Goal: Task Accomplishment & Management: Use online tool/utility

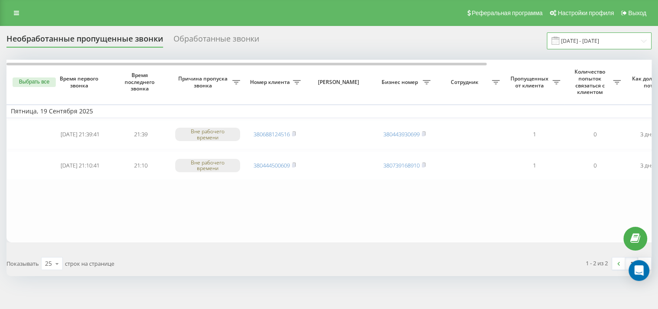
click at [609, 38] on input "[DATE] - [DATE]" at bounding box center [599, 40] width 105 height 17
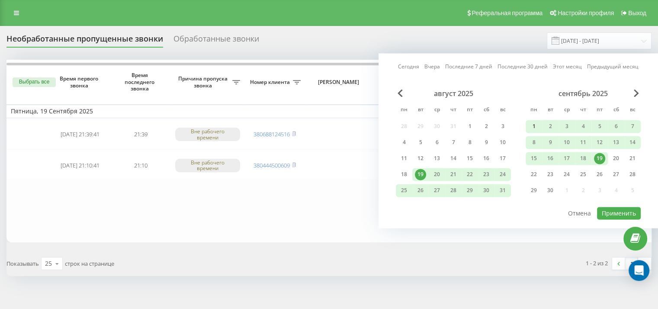
click at [530, 123] on div "1" at bounding box center [533, 126] width 11 height 11
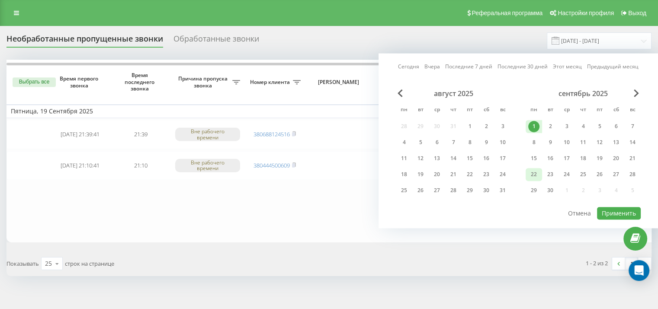
click at [533, 176] on div "22" at bounding box center [533, 174] width 11 height 11
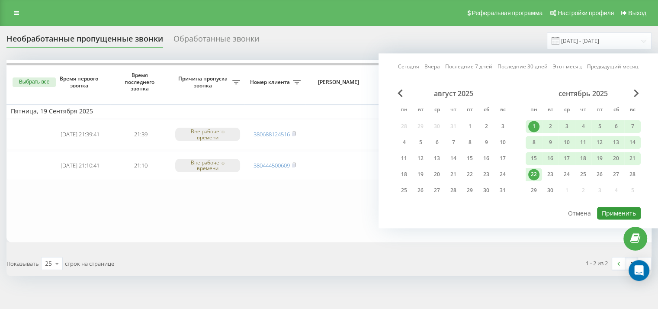
click at [611, 212] on button "Применить" at bounding box center [619, 213] width 44 height 13
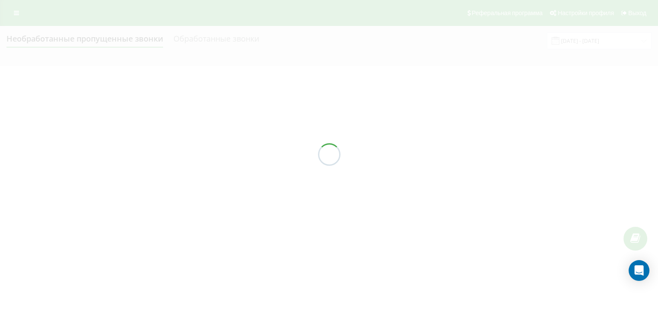
type input "[DATE] - [DATE]"
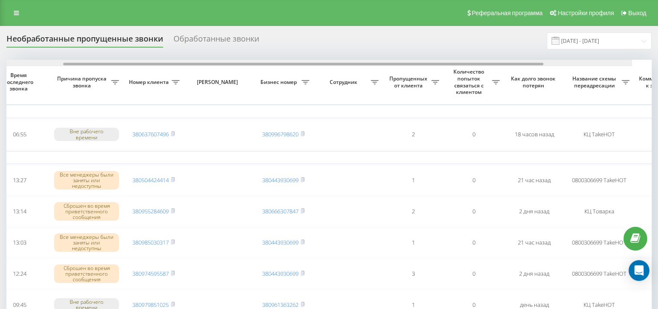
scroll to position [0, 122]
drag, startPoint x: 360, startPoint y: 64, endPoint x: 451, endPoint y: 57, distance: 91.1
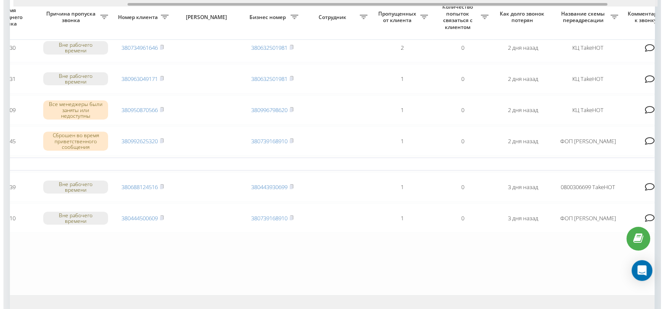
scroll to position [0, 220]
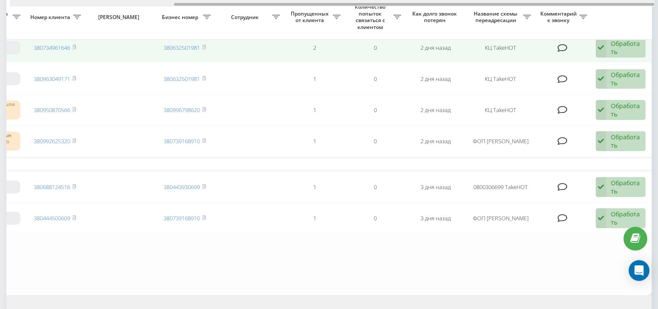
drag, startPoint x: 360, startPoint y: 3, endPoint x: 597, endPoint y: 42, distance: 240.1
click at [569, 13] on div "Выбрать все Время первого звонка Время последнего звонка Причина пропуска звонк…" at bounding box center [328, 26] width 645 height 538
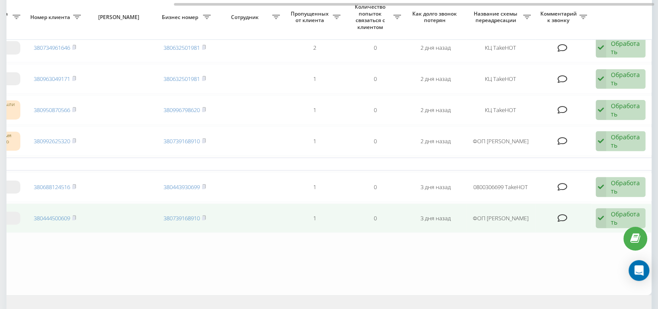
click at [615, 210] on div "Обработать" at bounding box center [626, 218] width 30 height 16
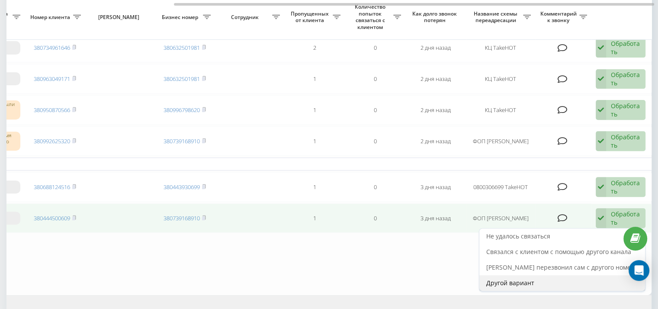
click at [520, 281] on span "Другой вариант" at bounding box center [510, 282] width 48 height 8
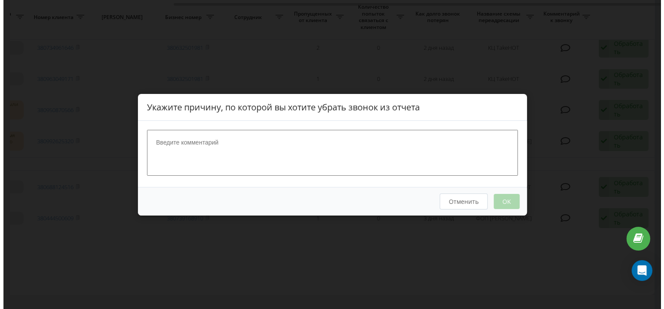
scroll to position [0, 213]
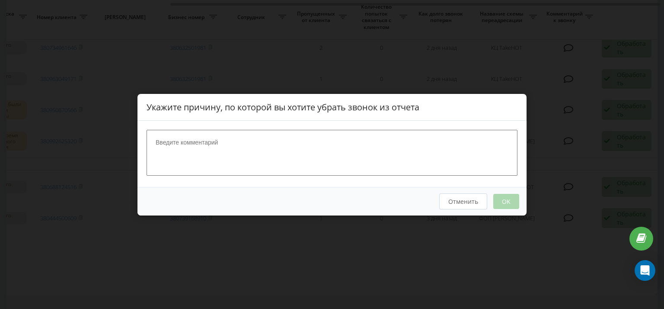
click at [302, 165] on textarea at bounding box center [332, 152] width 371 height 46
type textarea "."
click at [505, 197] on button "OK" at bounding box center [506, 200] width 26 height 15
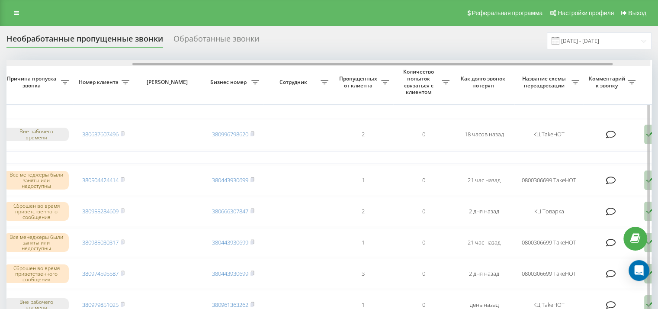
scroll to position [0, 172]
drag, startPoint x: 381, startPoint y: 63, endPoint x: 509, endPoint y: 62, distance: 128.0
click at [509, 62] on div at bounding box center [327, 63] width 644 height 6
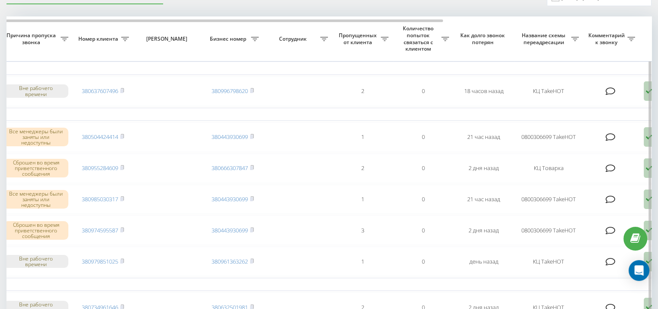
scroll to position [0, 0]
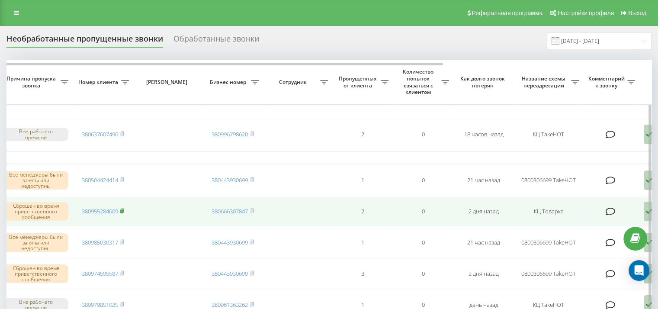
click at [123, 209] on rect at bounding box center [121, 211] width 3 height 4
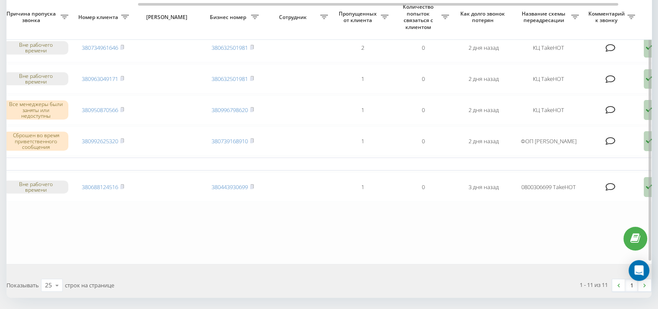
scroll to position [259, 0]
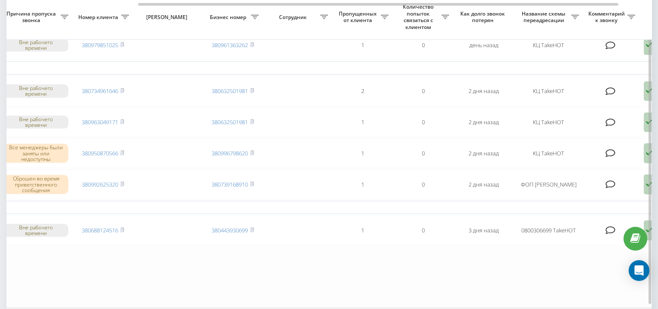
drag, startPoint x: 106, startPoint y: 287, endPoint x: 109, endPoint y: 283, distance: 4.7
click at [106, 287] on table "Сегодня 2025-09-21 15:32:05 06:55 Вне рабочего времени 380637607496 38099679862…" at bounding box center [267, 53] width 865 height 507
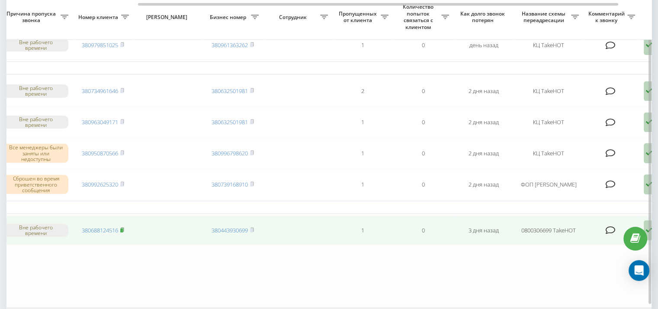
click at [121, 228] on rect at bounding box center [121, 230] width 3 height 4
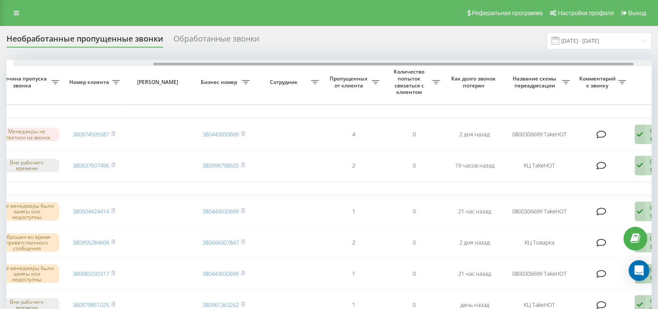
scroll to position [0, 187]
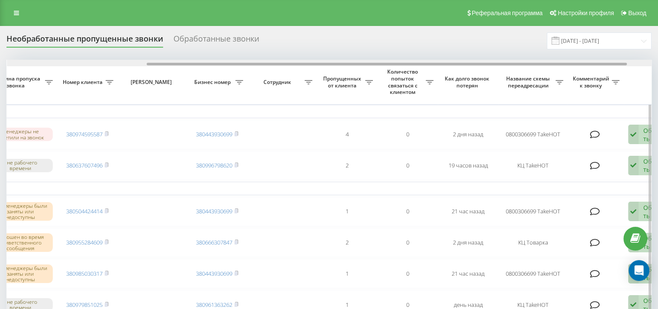
drag, startPoint x: 354, startPoint y: 64, endPoint x: 494, endPoint y: 76, distance: 140.2
click at [494, 76] on div "Выбрать все Время первого звонка Время последнего звонка Причина пропуска звонк…" at bounding box center [328, 313] width 645 height 507
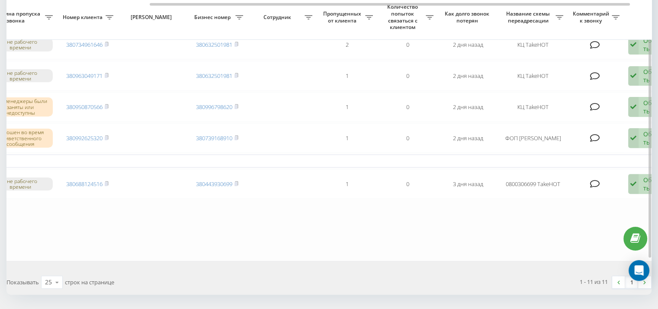
scroll to position [287, 0]
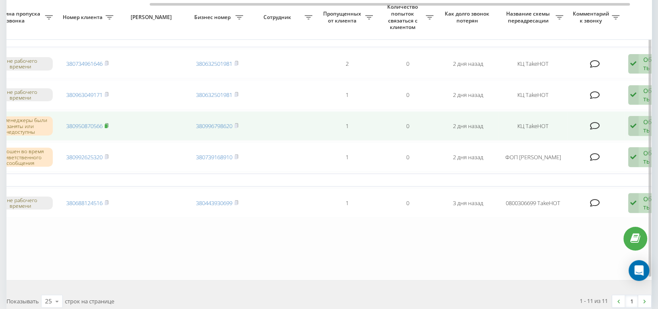
click at [107, 124] on rect at bounding box center [106, 126] width 3 height 4
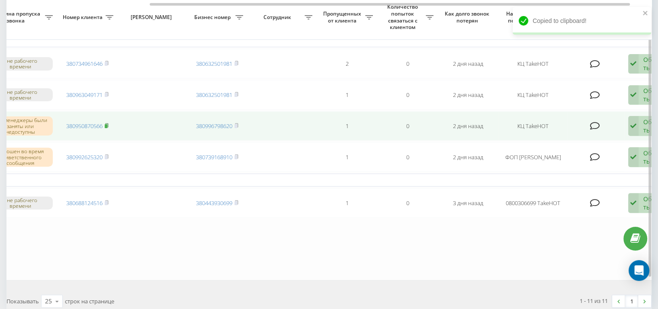
click at [106, 124] on rect at bounding box center [106, 126] width 3 height 4
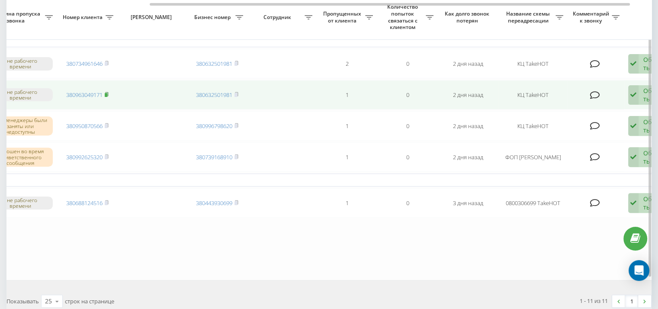
click at [106, 93] on rect at bounding box center [106, 95] width 3 height 4
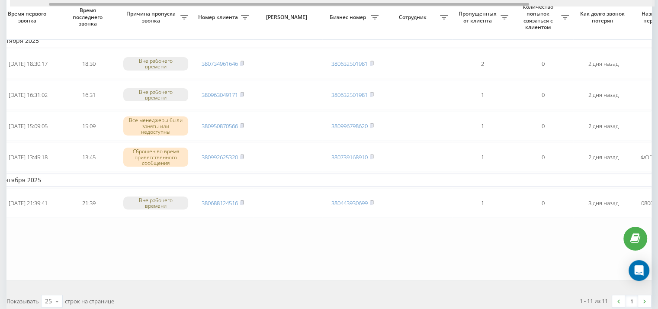
scroll to position [0, 51]
drag, startPoint x: 285, startPoint y: 3, endPoint x: 183, endPoint y: -5, distance: 101.5
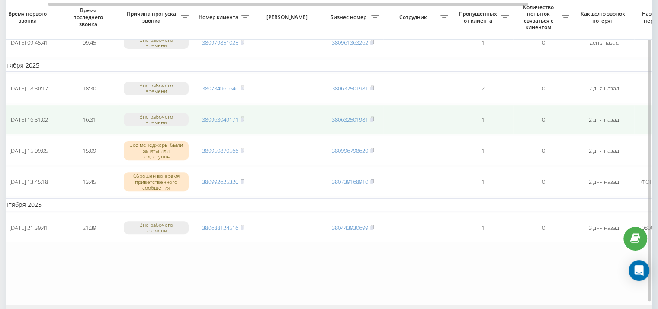
scroll to position [243, 0]
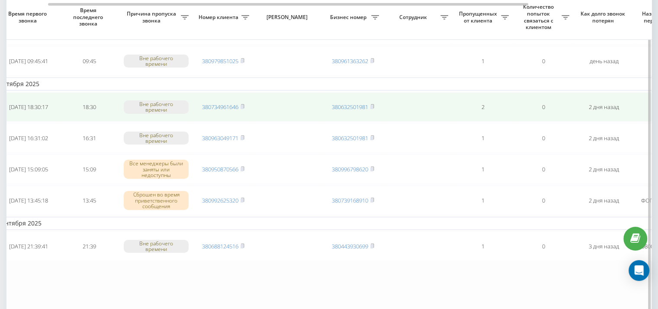
click at [246, 105] on td "380734961646" at bounding box center [223, 106] width 61 height 29
click at [244, 105] on icon at bounding box center [242, 106] width 4 height 5
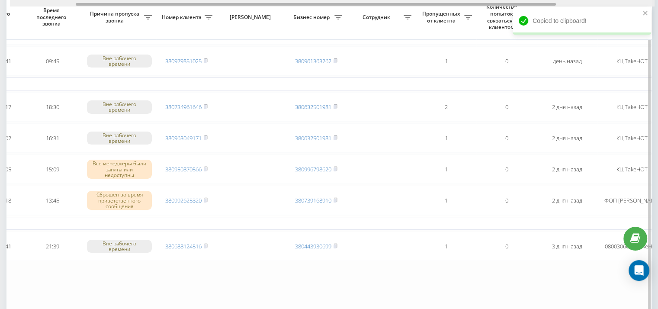
drag, startPoint x: 389, startPoint y: 4, endPoint x: 417, endPoint y: 1, distance: 27.8
click at [417, 1] on div at bounding box center [332, 3] width 644 height 6
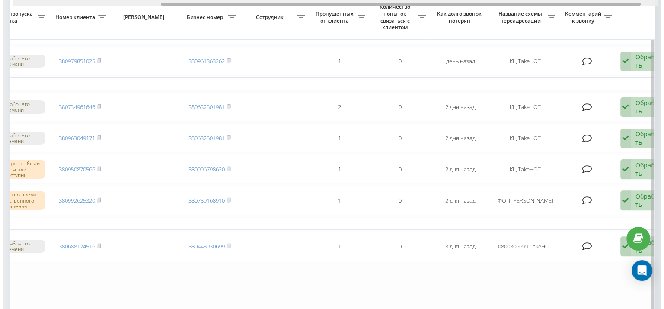
scroll to position [0, 220]
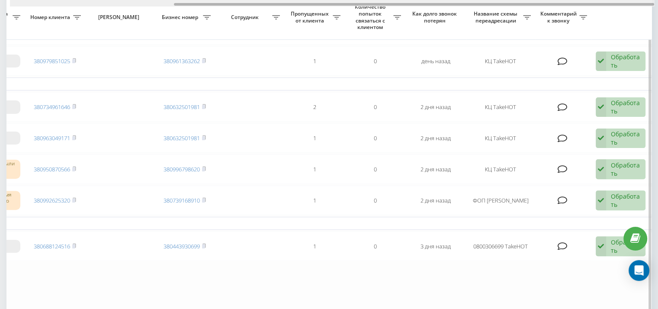
drag, startPoint x: 384, startPoint y: 5, endPoint x: 512, endPoint y: 6, distance: 127.1
click at [512, 6] on div at bounding box center [332, 3] width 644 height 6
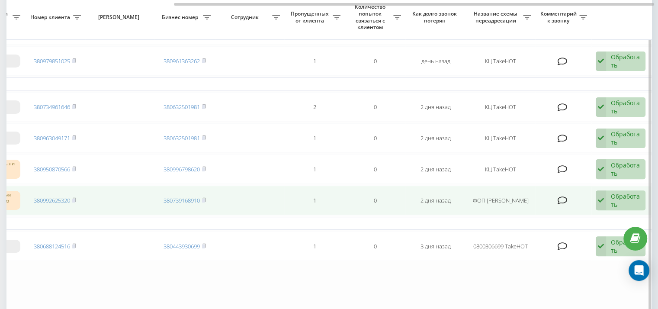
click at [627, 198] on div "Обработать" at bounding box center [626, 200] width 30 height 16
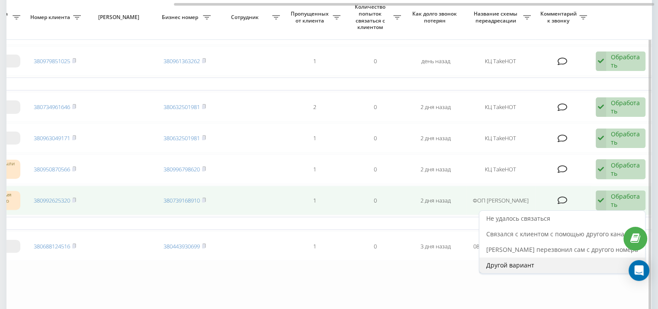
click at [529, 261] on span "Другой вариант" at bounding box center [510, 265] width 48 height 8
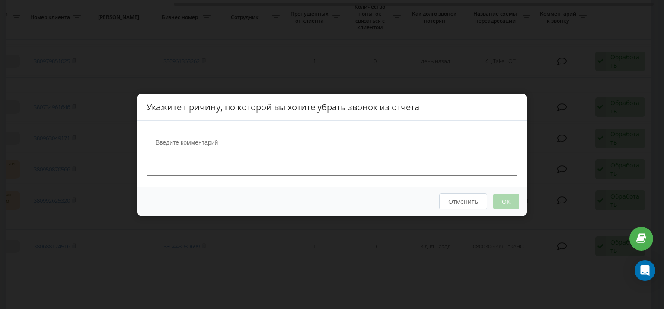
click at [369, 141] on textarea at bounding box center [332, 152] width 371 height 46
type textarea "."
click at [504, 202] on button "OK" at bounding box center [506, 200] width 26 height 15
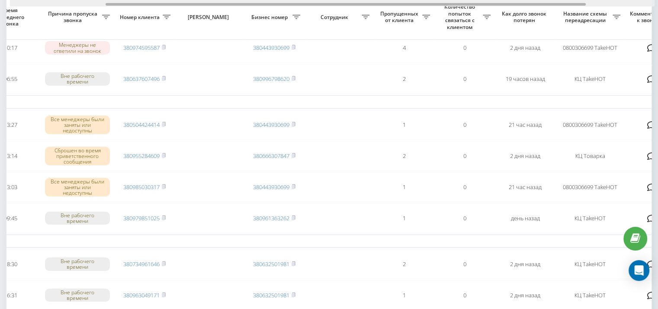
scroll to position [0, 133]
drag, startPoint x: 388, startPoint y: 3, endPoint x: 488, endPoint y: 6, distance: 99.5
click at [488, 6] on div at bounding box center [332, 3] width 644 height 6
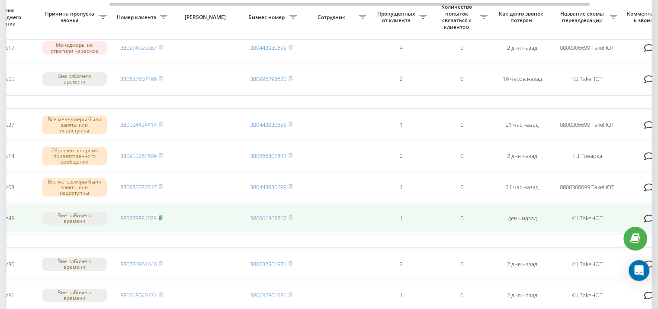
click at [161, 216] on rect at bounding box center [160, 218] width 3 height 4
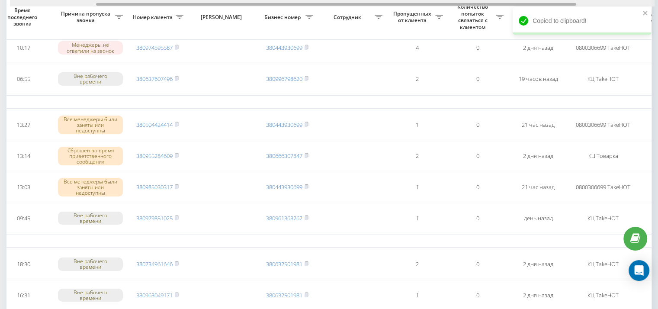
scroll to position [0, 110]
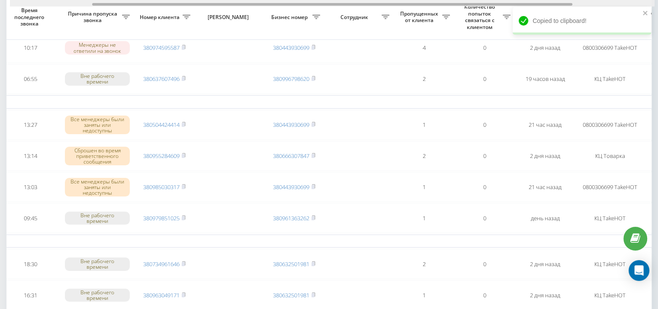
drag, startPoint x: 287, startPoint y: 4, endPoint x: 270, endPoint y: 4, distance: 17.3
click at [270, 4] on div at bounding box center [332, 4] width 480 height 3
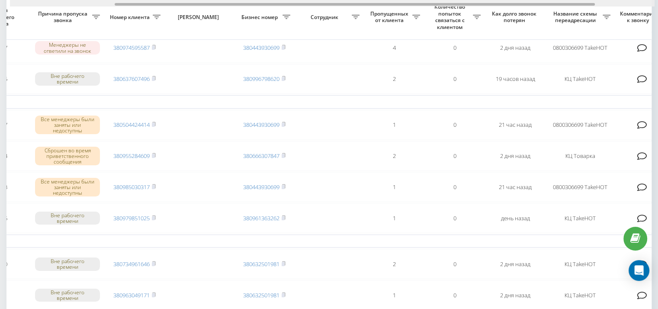
scroll to position [0, 144]
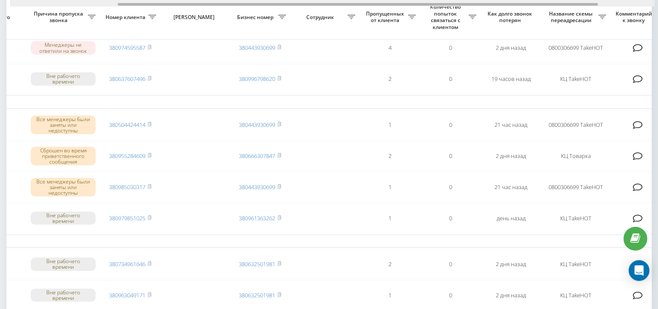
drag, startPoint x: 270, startPoint y: 4, endPoint x: 295, endPoint y: 5, distance: 25.5
click at [295, 5] on div at bounding box center [358, 4] width 480 height 3
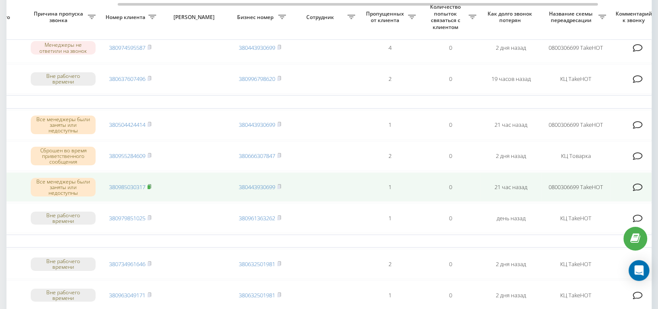
click at [149, 186] on rect at bounding box center [148, 187] width 3 height 4
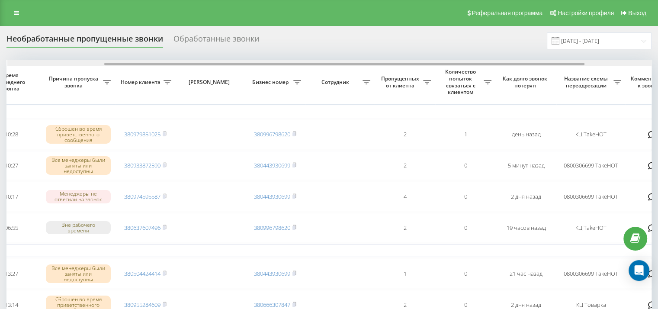
scroll to position [0, 130]
drag, startPoint x: 263, startPoint y: 64, endPoint x: 360, endPoint y: 63, distance: 96.9
click at [360, 63] on div at bounding box center [344, 64] width 480 height 3
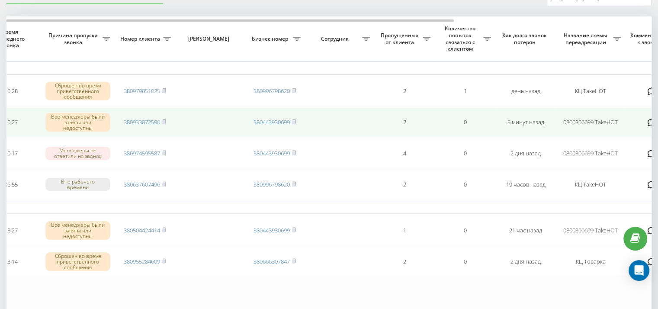
scroll to position [43, 0]
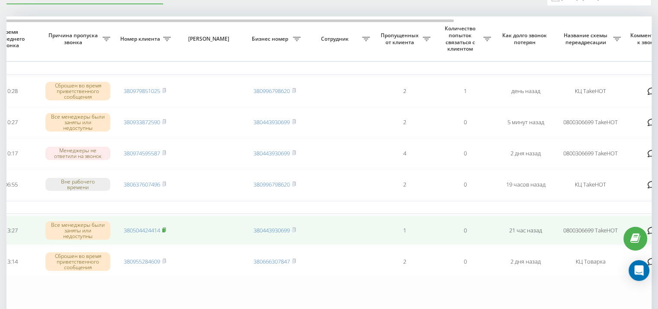
click at [164, 230] on rect at bounding box center [163, 230] width 3 height 4
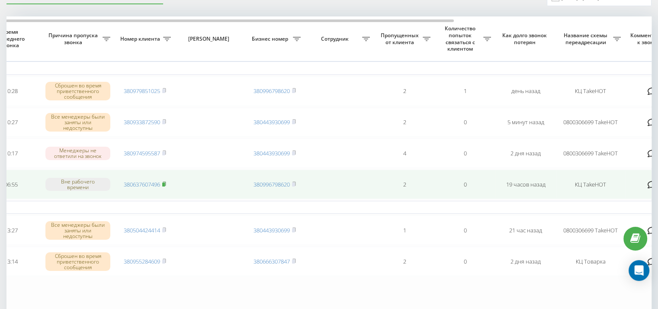
click at [164, 182] on rect at bounding box center [163, 184] width 3 height 4
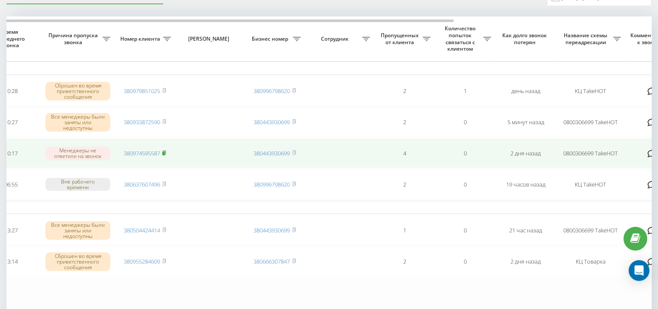
click at [166, 153] on icon at bounding box center [164, 152] width 3 height 4
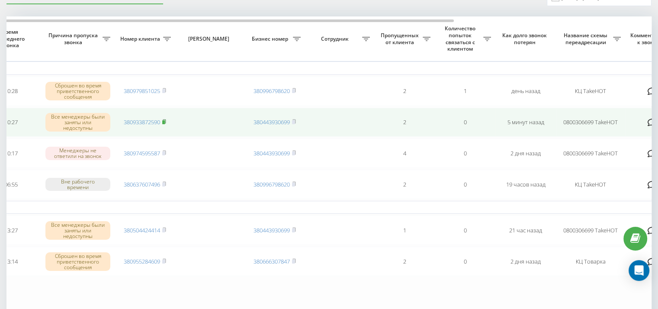
click at [165, 120] on rect at bounding box center [163, 122] width 3 height 4
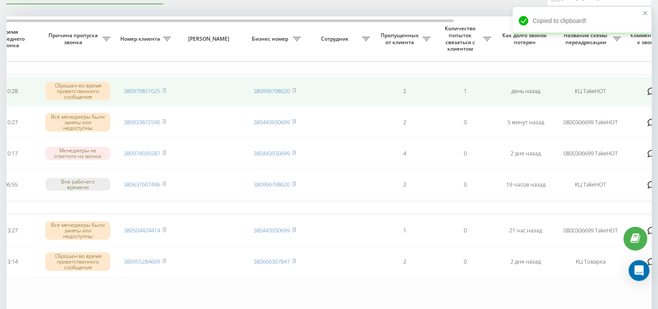
click at [167, 89] on td "380979851025" at bounding box center [145, 91] width 61 height 29
click at [164, 90] on rect at bounding box center [163, 91] width 3 height 4
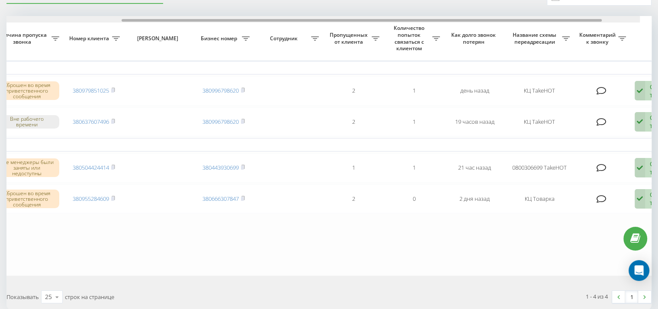
scroll to position [0, 202]
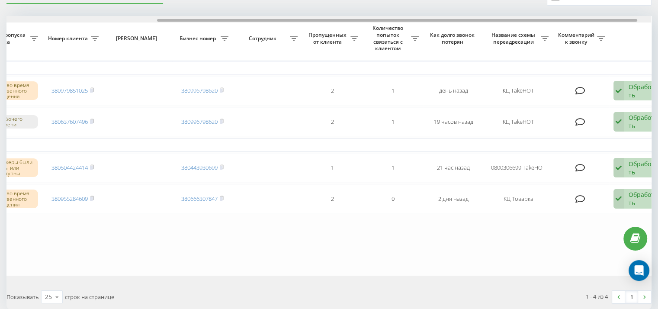
drag, startPoint x: 346, startPoint y: 19, endPoint x: 496, endPoint y: 23, distance: 150.5
click at [496, 23] on div "Выбрать все Время первого звонка Время последнего звонка [PERSON_NAME] пропуска…" at bounding box center [328, 145] width 645 height 259
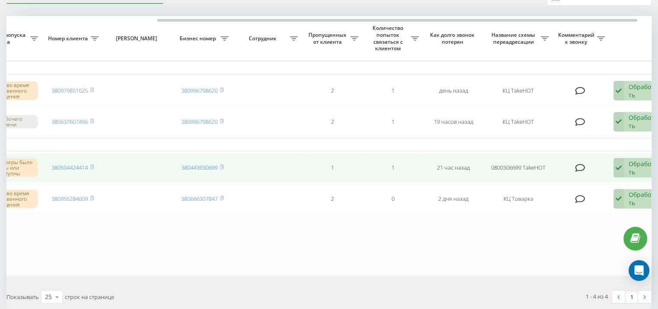
click at [626, 170] on div "Обработать Не удалось связаться Связался с клиентом с помощью другого канала Кл…" at bounding box center [638, 168] width 50 height 20
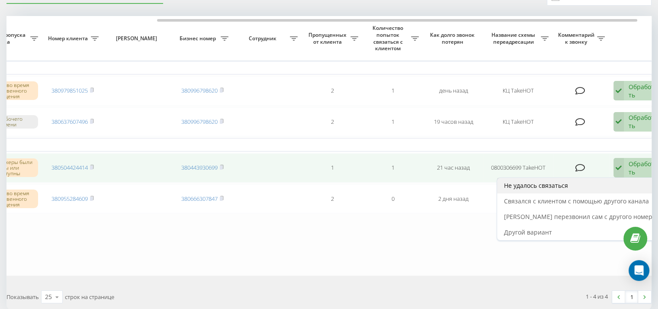
click at [568, 181] on span "Не удалось связаться" at bounding box center [536, 185] width 64 height 8
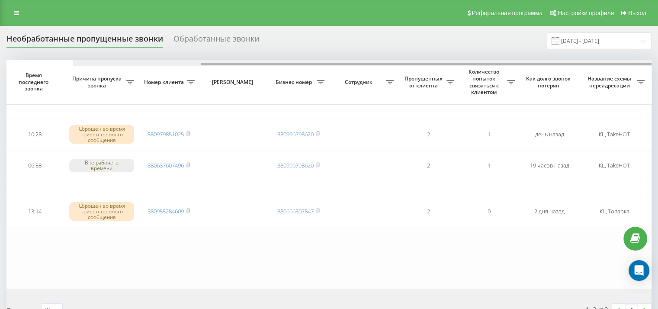
scroll to position [0, 220]
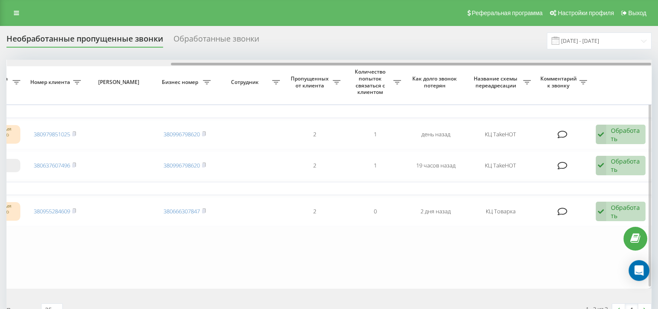
drag, startPoint x: 465, startPoint y: 63, endPoint x: 636, endPoint y: 70, distance: 170.5
click at [636, 70] on div "Выбрать все Время первого звонка Время последнего звонка [PERSON_NAME] пропуска…" at bounding box center [328, 174] width 645 height 228
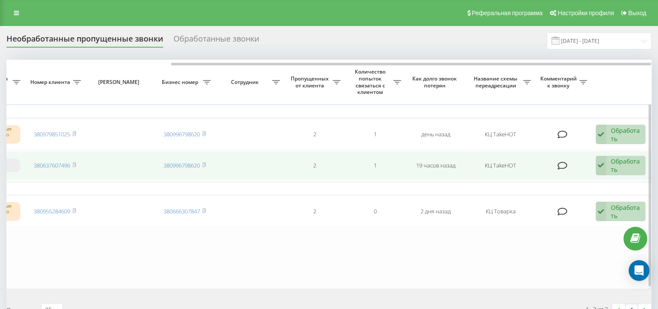
click at [617, 164] on div "Обработать" at bounding box center [626, 165] width 30 height 16
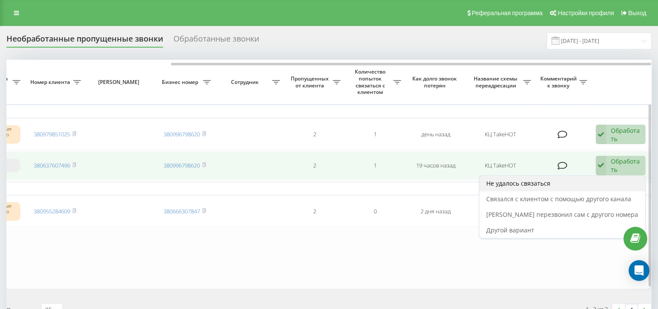
click at [548, 185] on span "Не удалось связаться" at bounding box center [518, 183] width 64 height 8
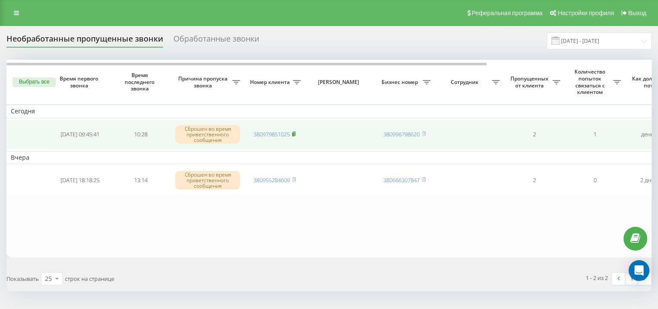
click at [295, 133] on icon at bounding box center [293, 133] width 3 height 4
click at [294, 133] on rect at bounding box center [293, 134] width 3 height 4
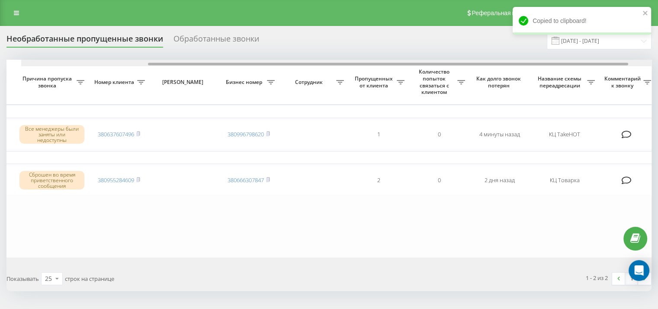
scroll to position [0, 170]
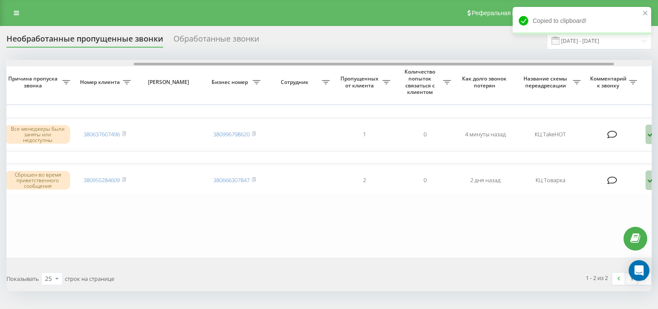
drag, startPoint x: 339, startPoint y: 64, endPoint x: 466, endPoint y: 64, distance: 126.7
click at [466, 64] on div at bounding box center [374, 64] width 480 height 3
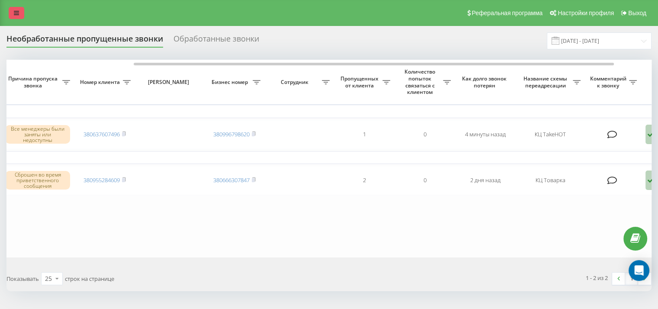
click at [22, 10] on link at bounding box center [17, 13] width 16 height 12
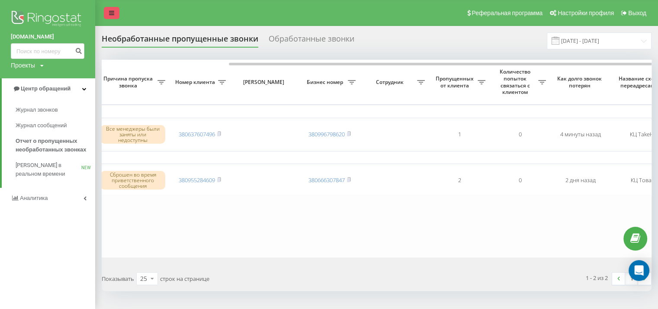
click at [110, 16] on link at bounding box center [112, 13] width 16 height 12
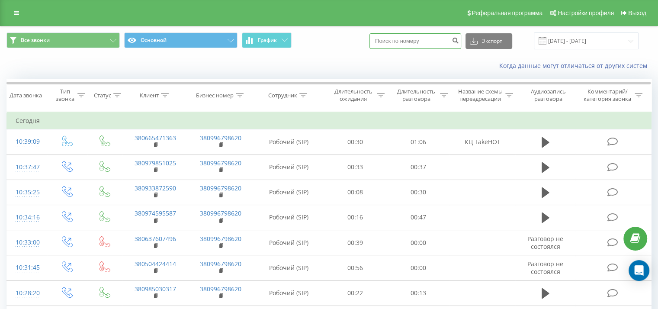
click at [408, 43] on input at bounding box center [415, 41] width 92 height 16
paste input "380637607496"
click at [392, 38] on input "380637607496" at bounding box center [415, 41] width 92 height 16
type input "0637607496"
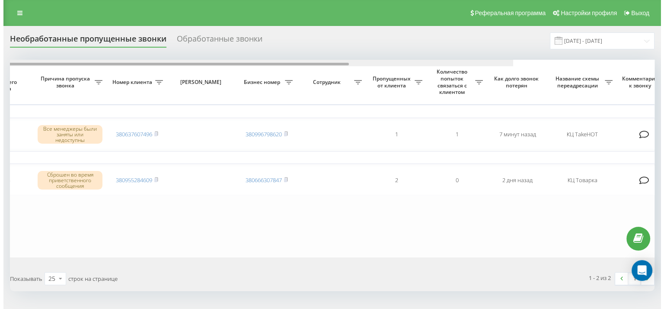
scroll to position [0, 220]
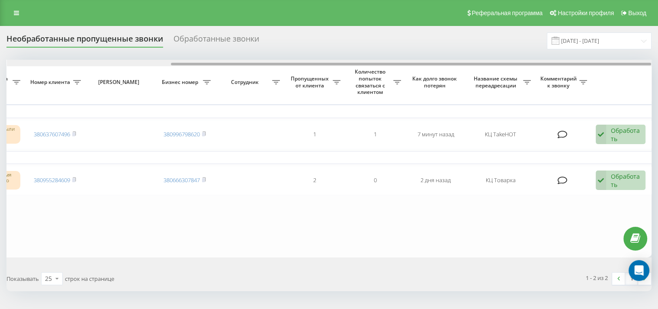
drag, startPoint x: 435, startPoint y: 62, endPoint x: 635, endPoint y: 67, distance: 199.8
click at [634, 65] on div at bounding box center [411, 64] width 480 height 3
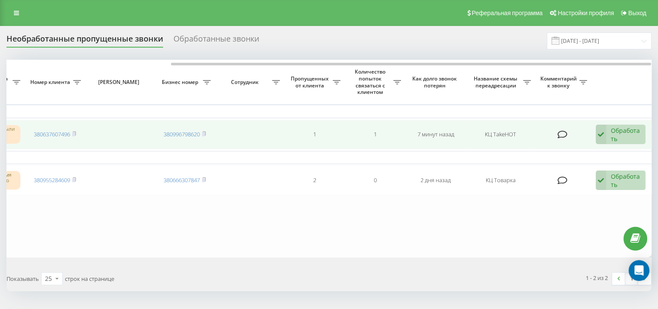
click at [619, 127] on div "Обработать" at bounding box center [626, 134] width 30 height 16
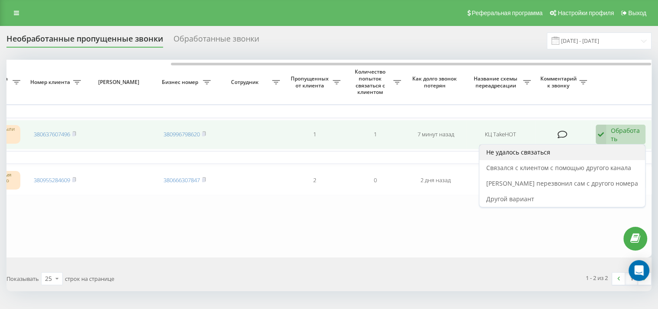
click at [583, 157] on div "Не удалось связаться" at bounding box center [562, 152] width 166 height 16
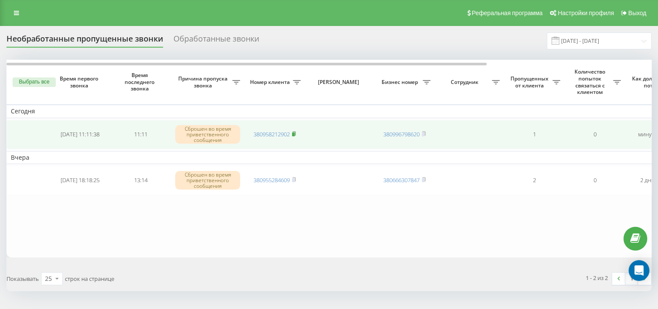
click at [296, 133] on icon at bounding box center [294, 133] width 4 height 5
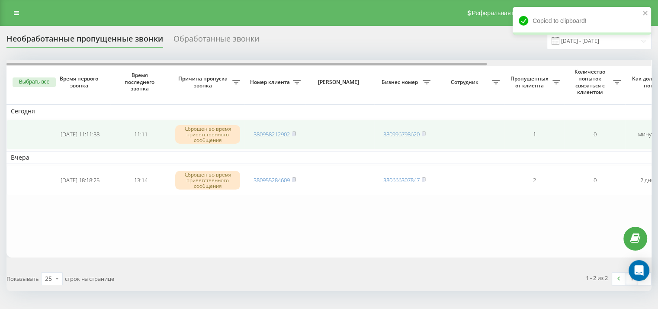
drag, startPoint x: 313, startPoint y: 64, endPoint x: 157, endPoint y: 123, distance: 166.7
click at [150, 29] on div "Необработанные пропущенные звонки Обработанные звонки 01.09.2025 - 22.09.2025 В…" at bounding box center [329, 179] width 658 height 306
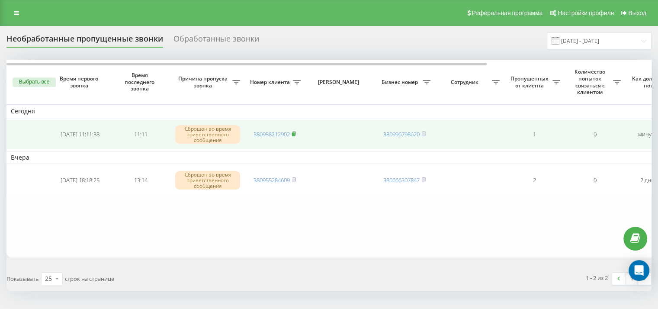
click at [296, 134] on icon at bounding box center [294, 133] width 4 height 5
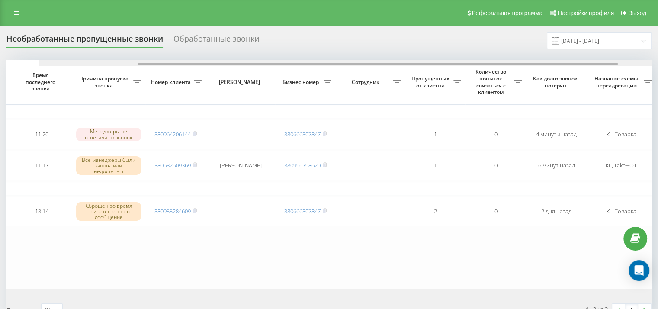
scroll to position [0, 133]
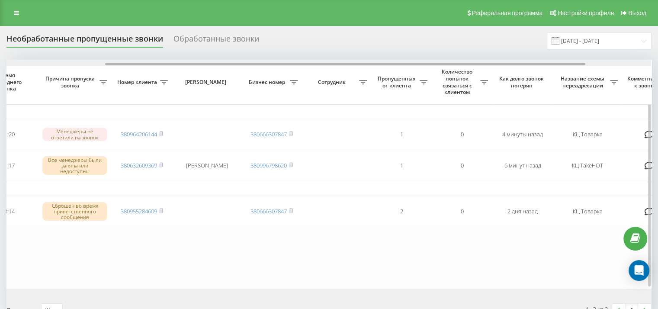
drag, startPoint x: 338, startPoint y: 64, endPoint x: 437, endPoint y: 64, distance: 99.0
click at [437, 64] on div at bounding box center [345, 64] width 480 height 3
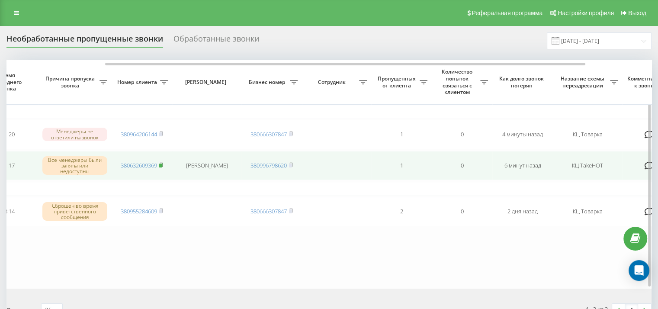
click at [161, 163] on rect at bounding box center [160, 165] width 3 height 4
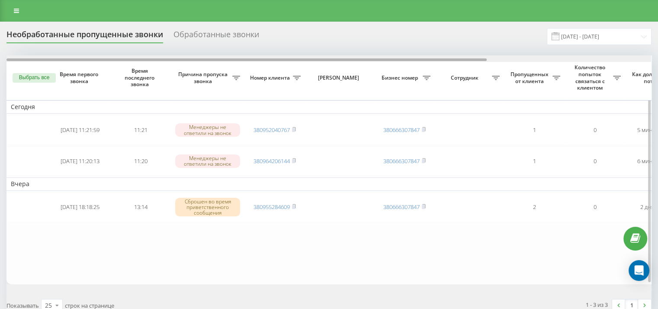
scroll to position [0, 220]
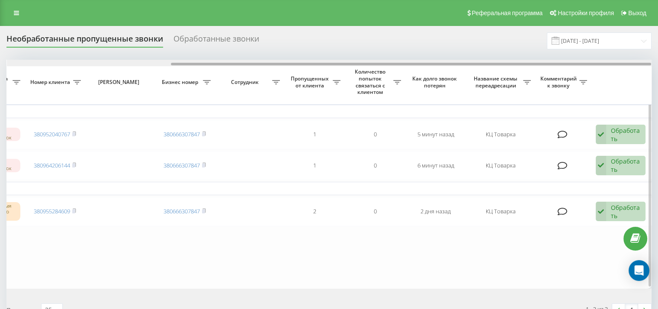
drag, startPoint x: 376, startPoint y: 62, endPoint x: 412, endPoint y: 64, distance: 35.5
click at [412, 64] on div at bounding box center [329, 63] width 644 height 6
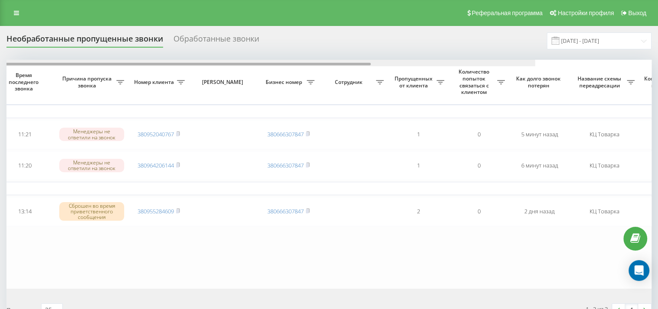
scroll to position [0, 0]
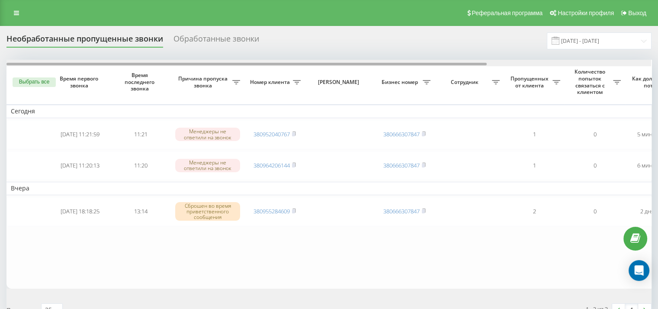
drag, startPoint x: 390, startPoint y: 64, endPoint x: 109, endPoint y: 28, distance: 282.9
click at [106, 24] on div "Реферальная программа Настройки профиля Выход Необработанные пропущенные звонки…" at bounding box center [329, 181] width 658 height 363
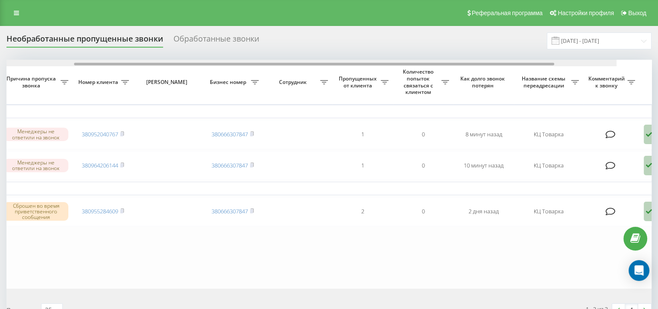
scroll to position [0, 21]
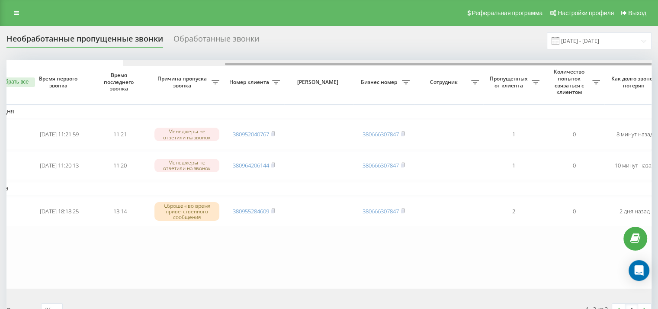
drag, startPoint x: 294, startPoint y: 64, endPoint x: 153, endPoint y: -4, distance: 156.3
click at [153, 0] on html "takehot.com.ua Проекты takehot.com.ua Центр обращений Журнал звонков Журнал соо…" at bounding box center [329, 154] width 658 height 309
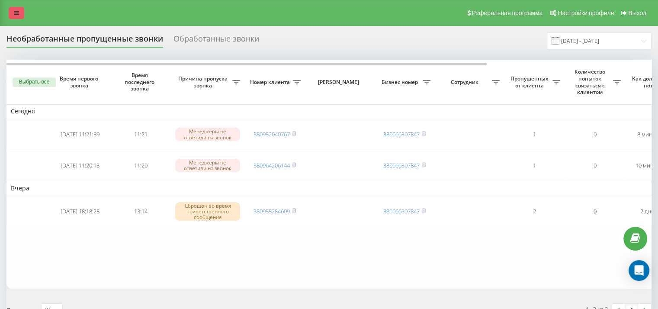
click at [19, 17] on link at bounding box center [17, 13] width 16 height 12
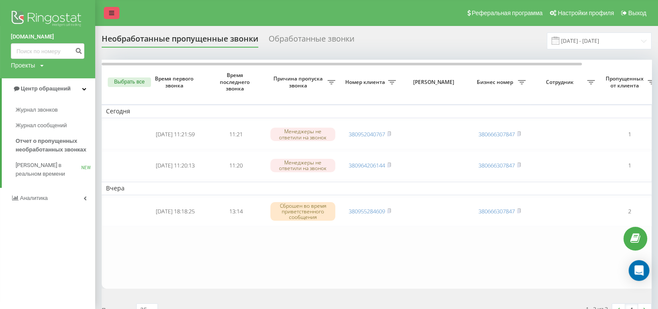
drag, startPoint x: 111, startPoint y: 19, endPoint x: 110, endPoint y: 14, distance: 4.8
click at [111, 19] on div "Реферальная программа Настройки профиля Выход" at bounding box center [329, 13] width 658 height 26
click at [110, 10] on icon at bounding box center [111, 13] width 5 height 6
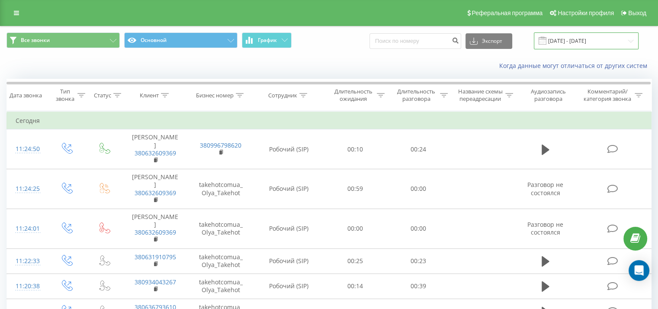
click at [590, 35] on input "[DATE] - [DATE]" at bounding box center [586, 40] width 105 height 17
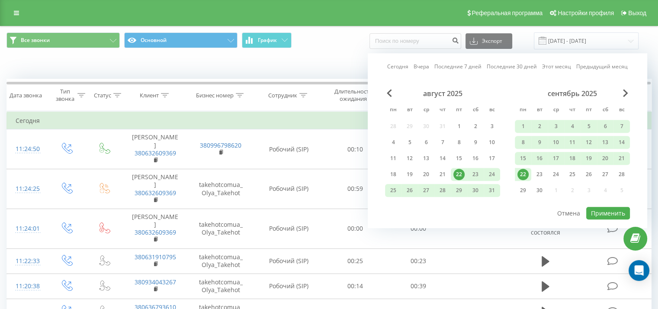
click at [523, 172] on div "22" at bounding box center [522, 174] width 11 height 11
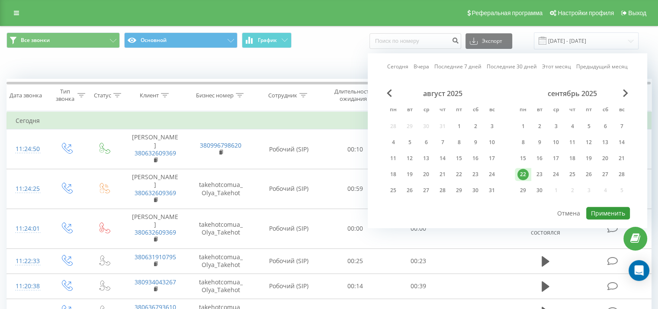
click at [607, 211] on button "Применить" at bounding box center [608, 213] width 44 height 13
type input "[DATE] - [DATE]"
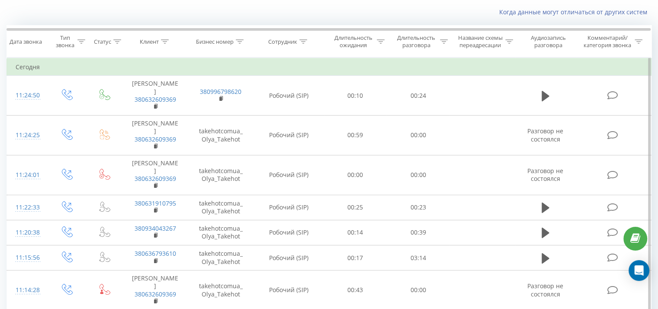
scroll to position [86, 0]
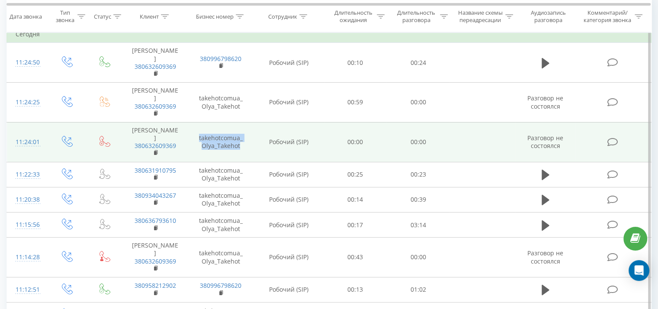
drag, startPoint x: 243, startPoint y: 144, endPoint x: 192, endPoint y: 136, distance: 51.7
click at [192, 136] on td "takehotcomua_Olya_Takehot" at bounding box center [220, 142] width 65 height 40
copy td "takehotcomua_Olya_Takehot"
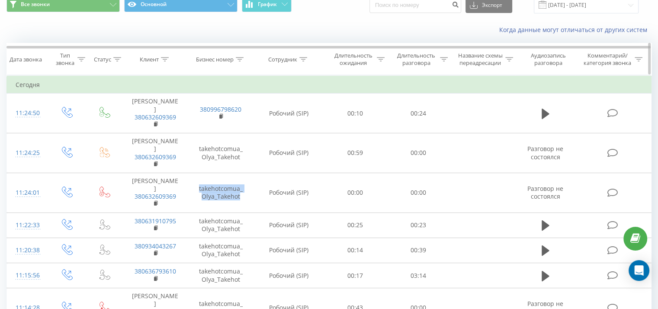
scroll to position [0, 0]
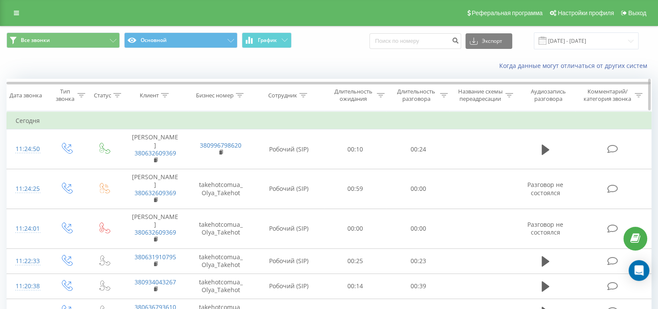
click at [241, 88] on th "Бизнес номер" at bounding box center [220, 95] width 65 height 32
click at [239, 95] on icon at bounding box center [240, 95] width 8 height 4
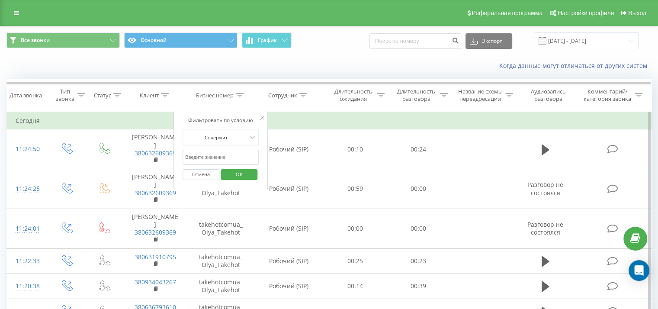
click at [227, 155] on input "text" at bounding box center [220, 157] width 76 height 15
paste input "takehotcomua_Olya_Takehot"
type input "takehotcomua_Olya_Takehot"
click at [234, 172] on span "OK" at bounding box center [239, 173] width 24 height 13
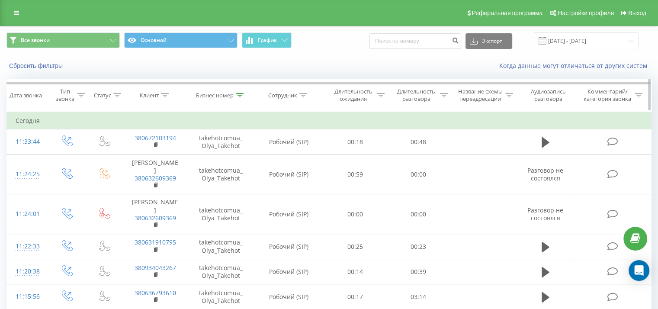
click at [237, 96] on icon at bounding box center [240, 95] width 8 height 4
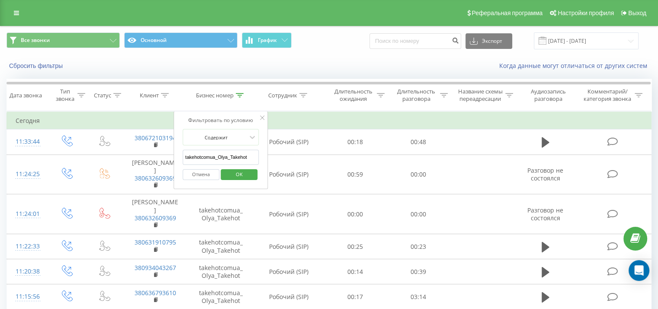
drag, startPoint x: 249, startPoint y: 155, endPoint x: 178, endPoint y: 156, distance: 71.4
click at [178, 156] on div "Фильтровать по условию Содержит takehotcomua_Olya_Takehot Отмена OK" at bounding box center [220, 150] width 94 height 78
click at [240, 173] on span "OK" at bounding box center [239, 173] width 24 height 13
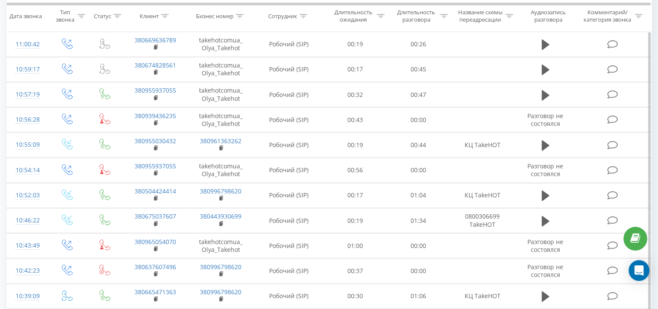
scroll to position [538, 0]
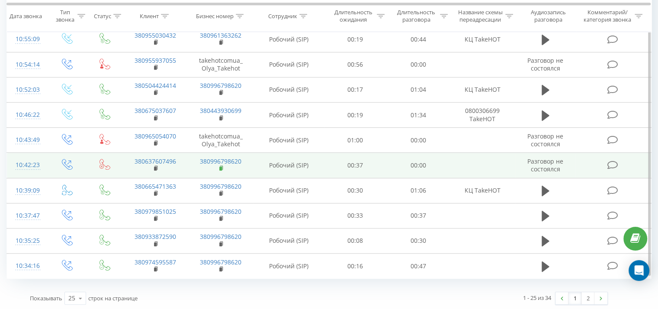
click at [221, 167] on rect at bounding box center [220, 168] width 3 height 4
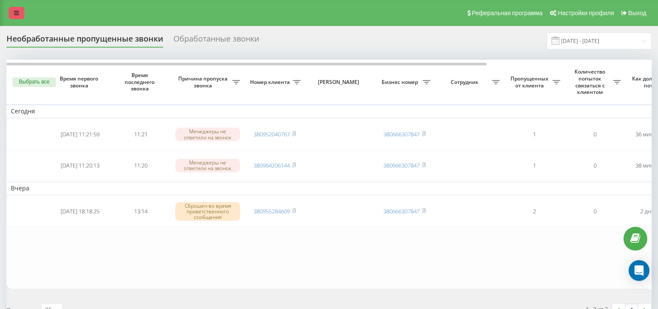
click at [19, 9] on link at bounding box center [17, 13] width 16 height 12
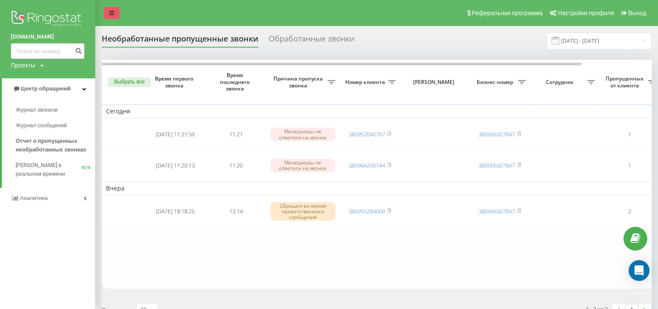
click at [112, 11] on icon at bounding box center [111, 13] width 5 height 6
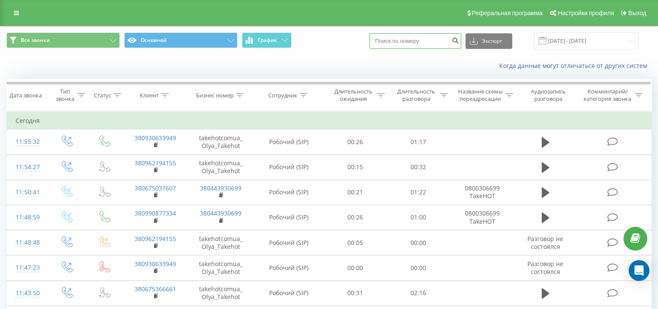
click at [400, 42] on input at bounding box center [415, 41] width 92 height 16
paste input "[PHONE_NUMBER]"
click at [396, 35] on input "+380969165705" at bounding box center [415, 41] width 92 height 16
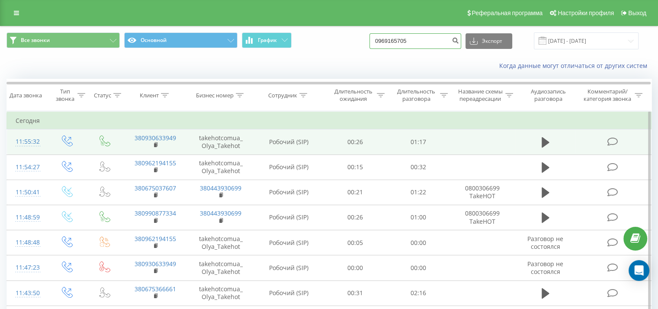
type input "0969165705"
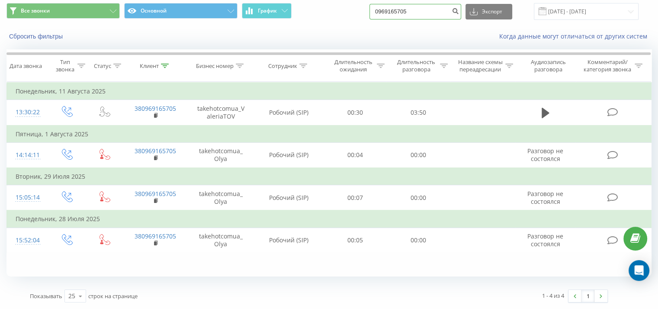
drag, startPoint x: 428, startPoint y: 12, endPoint x: 387, endPoint y: 10, distance: 41.5
click at [387, 10] on input "0969165705" at bounding box center [415, 12] width 92 height 16
paste input "[PHONE_NUMBER]"
click at [396, 8] on input "+380665542321" at bounding box center [415, 12] width 92 height 16
type input "0665542321"
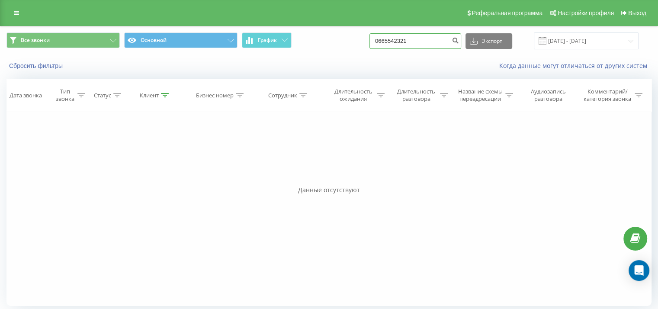
drag, startPoint x: 443, startPoint y: 39, endPoint x: 361, endPoint y: 34, distance: 81.5
click at [361, 34] on div "Все звонки Основной График 0665542321 Экспорт .csv .xls .xlsx 22.06.2025 - 22.0…" at bounding box center [328, 40] width 645 height 17
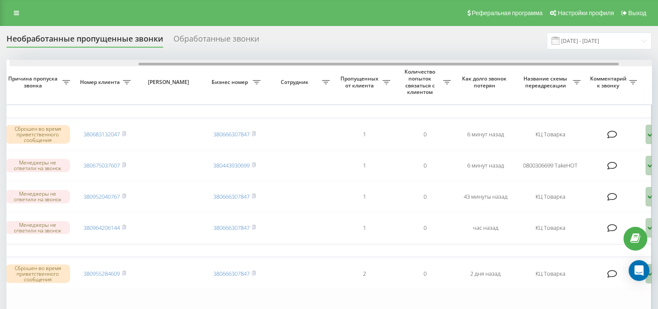
scroll to position [0, 173]
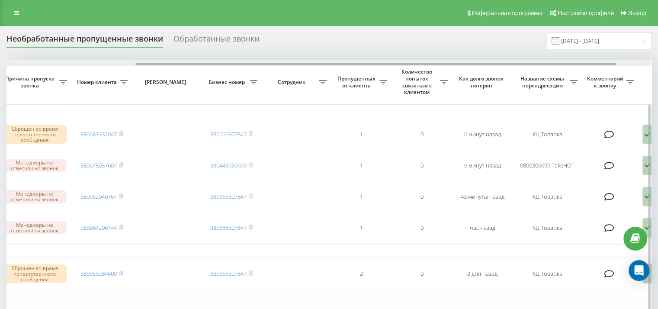
drag, startPoint x: 352, startPoint y: 65, endPoint x: 481, endPoint y: 77, distance: 129.3
click at [481, 77] on div "Выбрать все Время первого звонка Время последнего звонка Причина пропуска звонк…" at bounding box center [328, 205] width 645 height 291
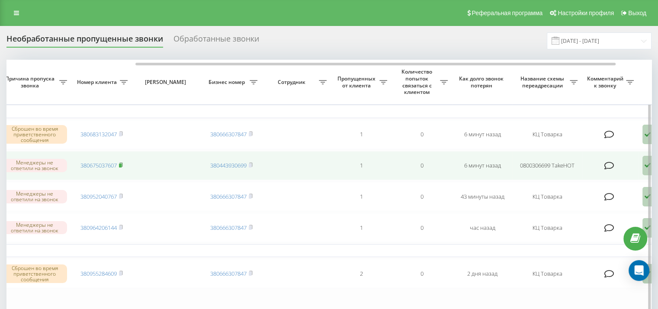
click at [121, 163] on rect at bounding box center [120, 165] width 3 height 4
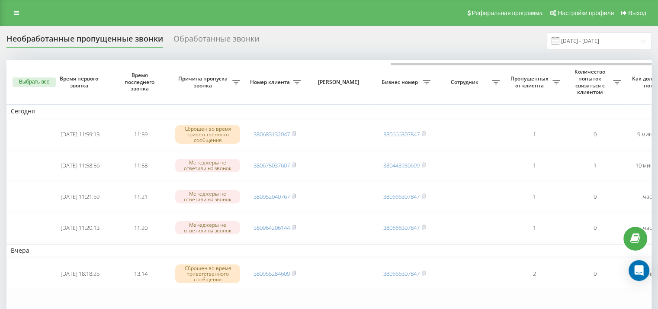
scroll to position [0, 220]
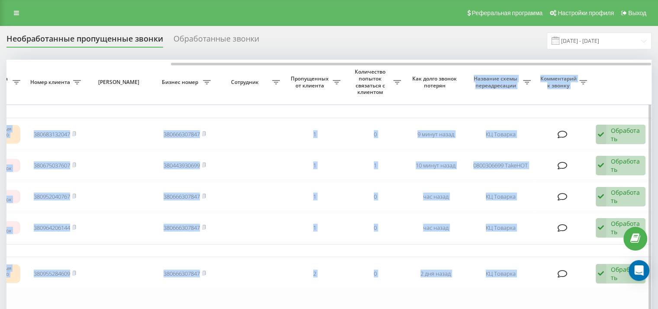
drag, startPoint x: 439, startPoint y: 62, endPoint x: 472, endPoint y: 74, distance: 35.2
click at [472, 74] on div "Выбрать все Время первого звонка Время последнего звонка [PERSON_NAME] пропуска…" at bounding box center [328, 205] width 645 height 291
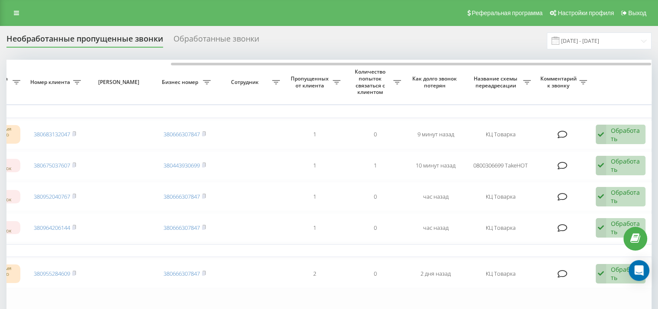
click at [346, 29] on div "Необработанные пропущенные звонки Обработанные звонки [DATE] - [DATE] Выбрать в…" at bounding box center [329, 225] width 658 height 399
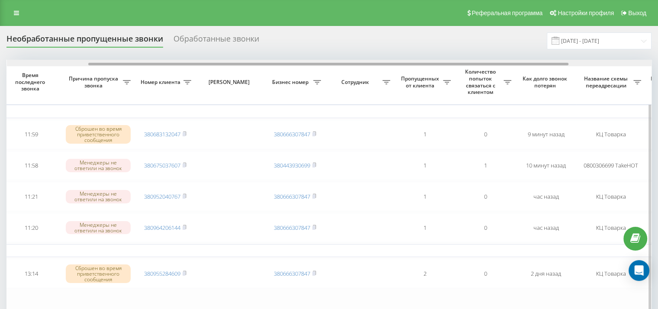
scroll to position [0, 141]
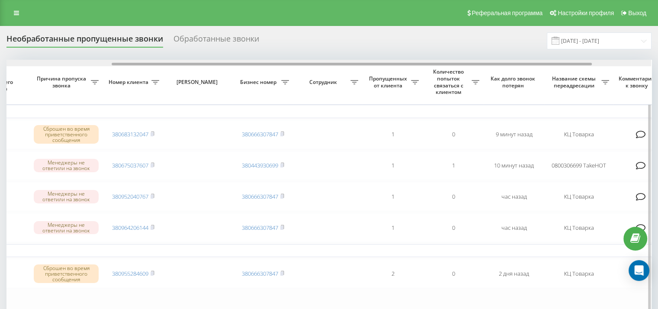
drag, startPoint x: 384, startPoint y: 63, endPoint x: 489, endPoint y: 68, distance: 105.6
click at [489, 68] on div "Выбрать все Время первого звонка Время последнего звонка [PERSON_NAME] пропуска…" at bounding box center [328, 205] width 645 height 291
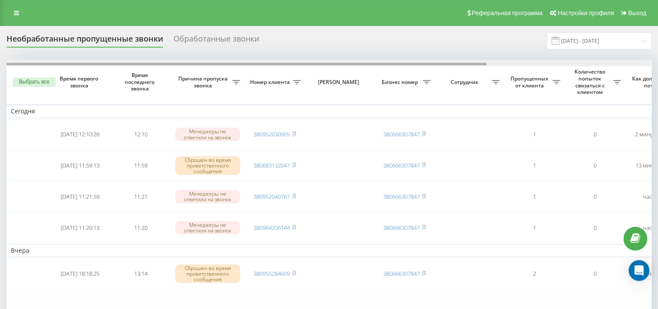
drag, startPoint x: 377, startPoint y: 64, endPoint x: 120, endPoint y: 6, distance: 263.5
click at [224, 40] on div "Необработанные пропущенные звонки Обработанные звонки [DATE] - [DATE] Выбрать в…" at bounding box center [328, 208] width 645 height 352
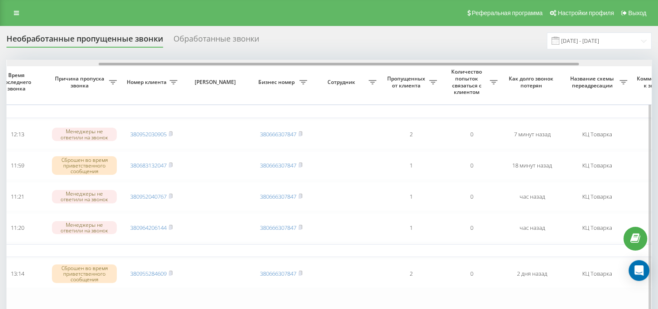
drag, startPoint x: 416, startPoint y: 63, endPoint x: 455, endPoint y: 60, distance: 39.0
click at [455, 60] on div at bounding box center [329, 63] width 644 height 6
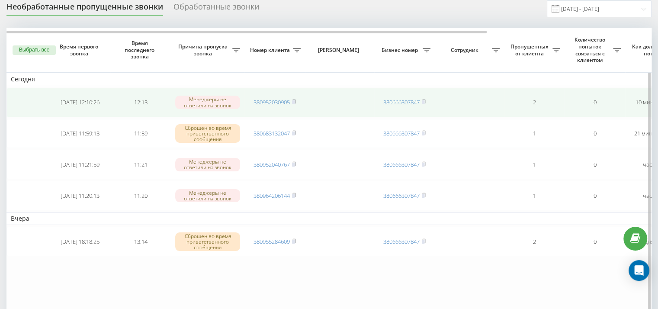
scroll to position [43, 0]
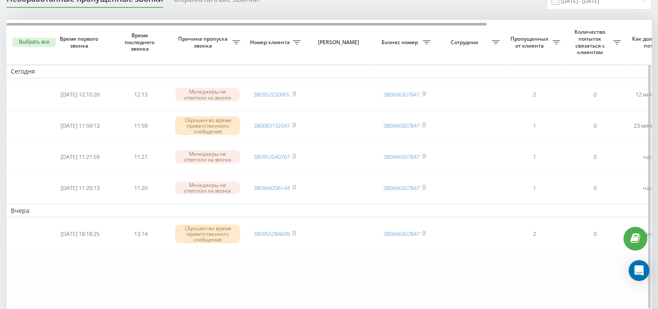
scroll to position [44, 0]
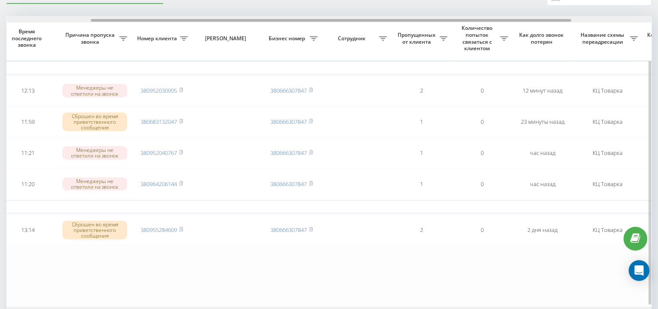
drag, startPoint x: 313, startPoint y: 19, endPoint x: 365, endPoint y: 31, distance: 52.9
click at [397, 26] on div "Выбрать все Время первого звонка Время последнего звонка Причина пропуска звонк…" at bounding box center [328, 161] width 645 height 291
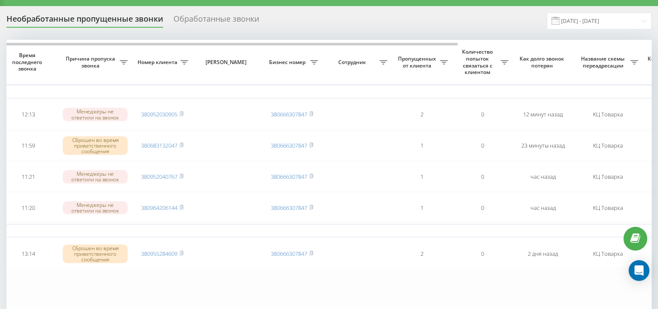
scroll to position [0, 0]
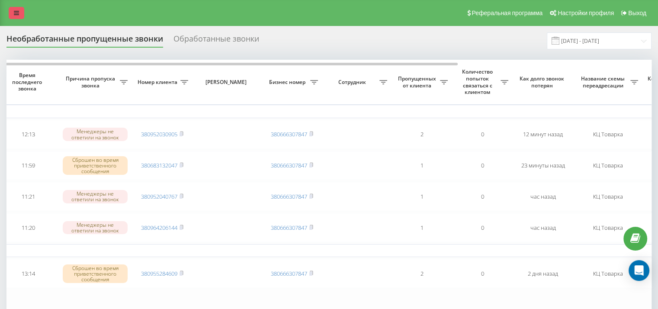
click at [19, 12] on link at bounding box center [17, 13] width 16 height 12
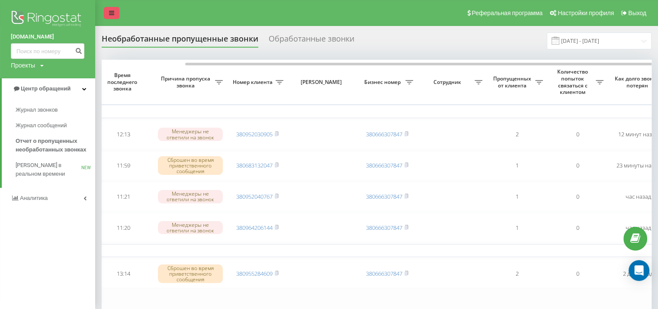
click at [111, 18] on link at bounding box center [112, 13] width 16 height 12
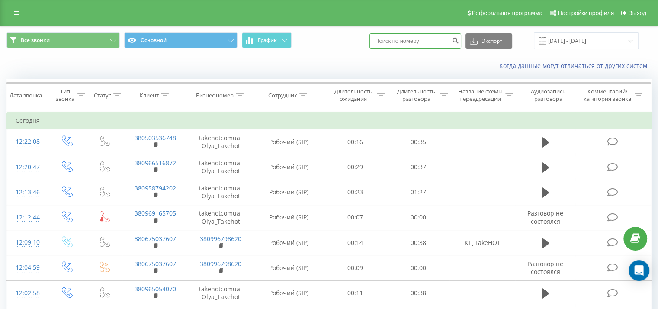
click at [415, 40] on input at bounding box center [415, 41] width 92 height 16
paste input "+380687947907"
click at [395, 42] on input "+380687947907" at bounding box center [415, 41] width 92 height 16
type input "0687947907"
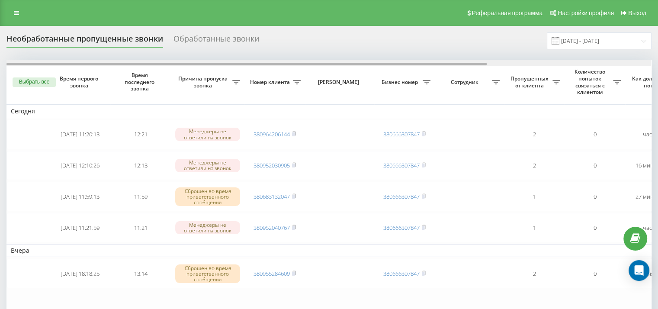
drag, startPoint x: 284, startPoint y: 64, endPoint x: 140, endPoint y: 3, distance: 156.1
click at [140, 3] on div "Реферальная программа Настройки профиля Выход Необработанные пропущенные звонки…" at bounding box center [329, 212] width 658 height 425
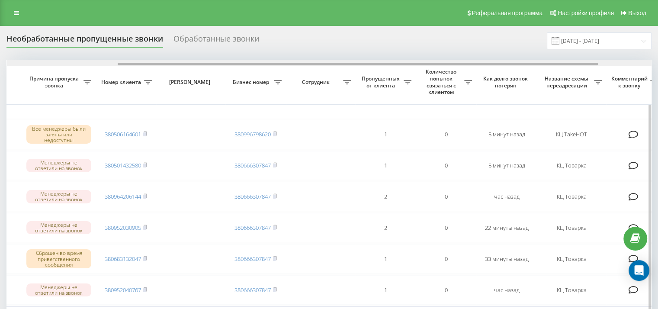
drag, startPoint x: 334, startPoint y: 62, endPoint x: 439, endPoint y: 61, distance: 105.1
click at [446, 63] on div at bounding box center [358, 64] width 480 height 3
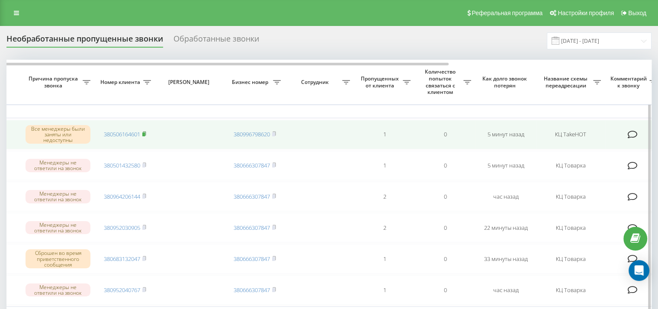
click at [145, 134] on rect at bounding box center [143, 134] width 3 height 4
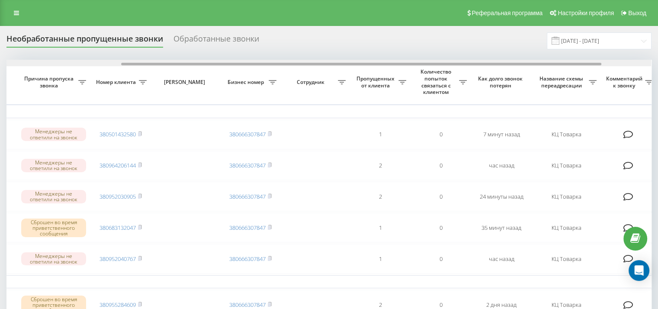
drag, startPoint x: 421, startPoint y: 64, endPoint x: 538, endPoint y: 66, distance: 116.8
click at [538, 68] on div "Выбрать все Время первого звонка Время последнего звонка [PERSON_NAME] пропуска…" at bounding box center [328, 221] width 645 height 322
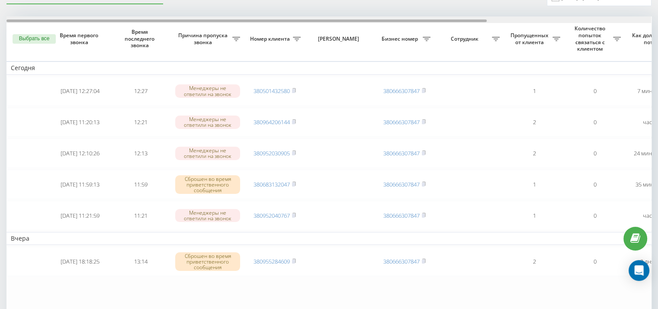
drag, startPoint x: 251, startPoint y: 19, endPoint x: 97, endPoint y: 7, distance: 154.0
click at [97, 7] on div "Необработанные пропущенные звонки Обработанные звонки 01.09.2025 - 22.09.2025 В…" at bounding box center [328, 180] width 645 height 383
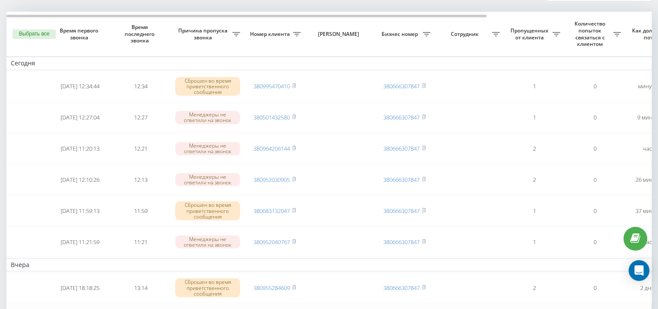
scroll to position [44, 0]
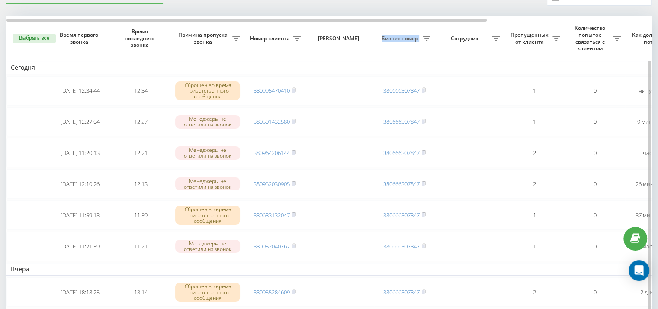
drag, startPoint x: 377, startPoint y: 18, endPoint x: 430, endPoint y: 28, distance: 53.6
click at [430, 28] on th "Бизнес номер" at bounding box center [404, 38] width 61 height 45
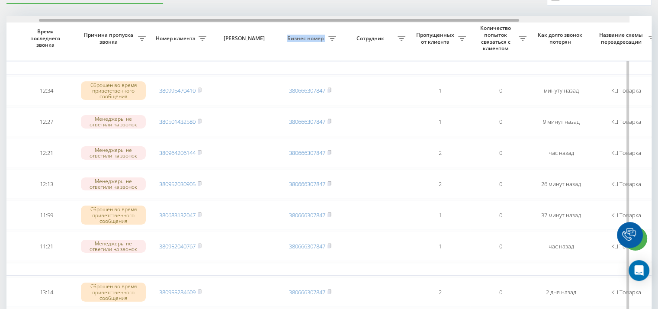
scroll to position [0, 106]
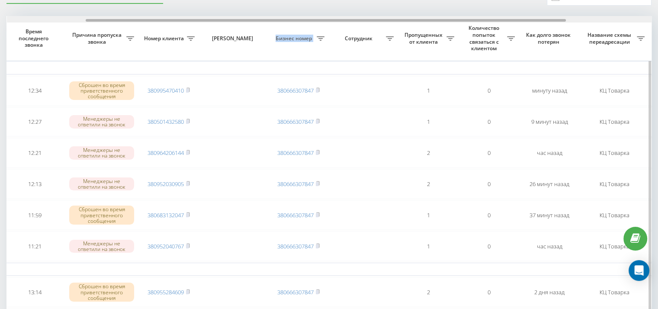
drag, startPoint x: 424, startPoint y: 20, endPoint x: 503, endPoint y: 26, distance: 79.4
click at [503, 26] on div "Выбрать все Время первого звонка Время последнего звонка Причина пропуска звонк…" at bounding box center [328, 192] width 645 height 353
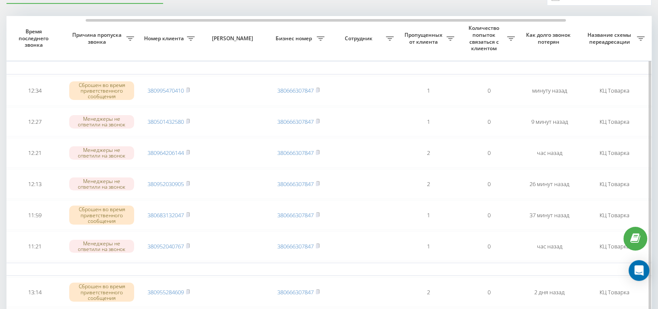
click at [419, 60] on th "Пропущенных от клиента" at bounding box center [428, 38] width 61 height 45
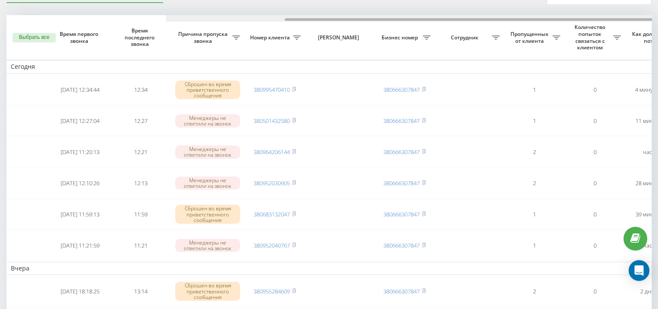
drag, startPoint x: 394, startPoint y: 19, endPoint x: 247, endPoint y: 19, distance: 147.0
click at [285, 19] on div at bounding box center [525, 19] width 480 height 3
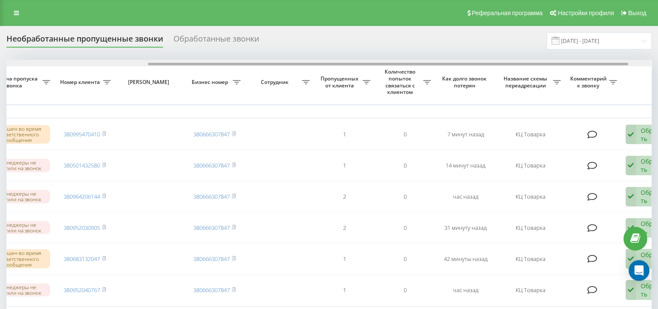
scroll to position [0, 185]
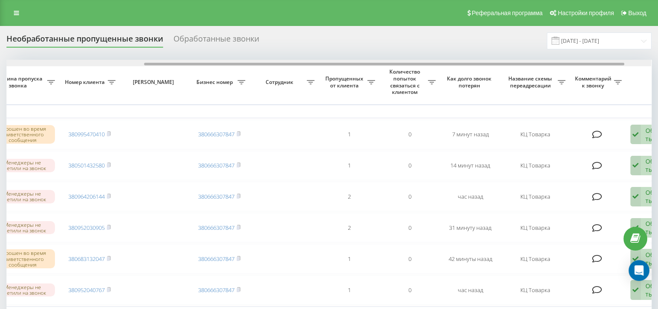
drag, startPoint x: 353, startPoint y: 64, endPoint x: 491, endPoint y: 58, distance: 138.0
click at [491, 58] on div "Необработанные пропущенные звонки Обработанные звонки [DATE] - [DATE] Выбрать в…" at bounding box center [328, 239] width 645 height 414
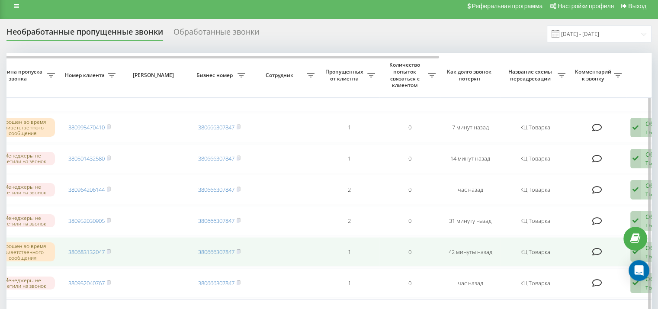
scroll to position [0, 0]
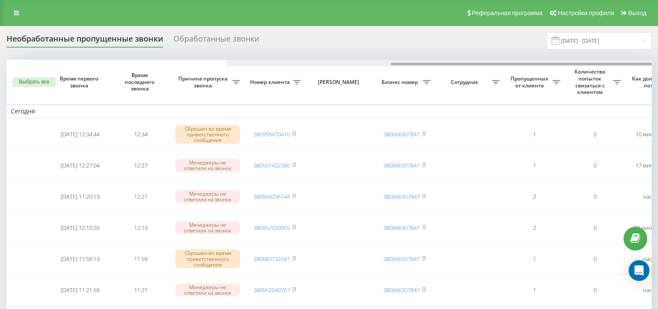
scroll to position [0, 220]
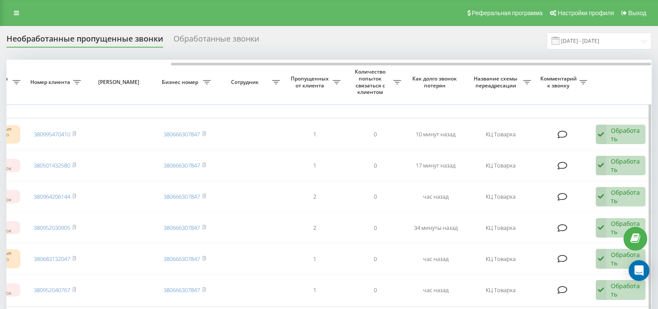
drag, startPoint x: 337, startPoint y: 62, endPoint x: 387, endPoint y: 66, distance: 49.5
click at [387, 66] on div "Выбрать все Время первого звонка Время последнего звонка Причина пропуска звонк…" at bounding box center [328, 236] width 645 height 353
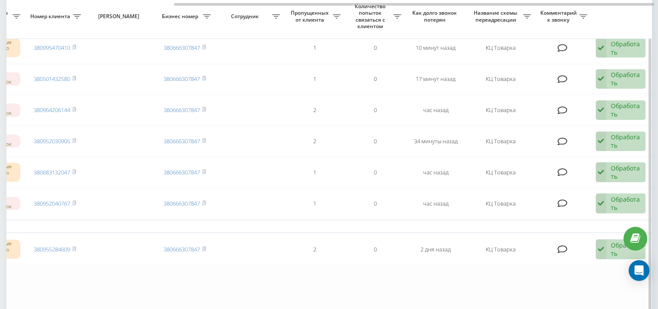
scroll to position [43, 0]
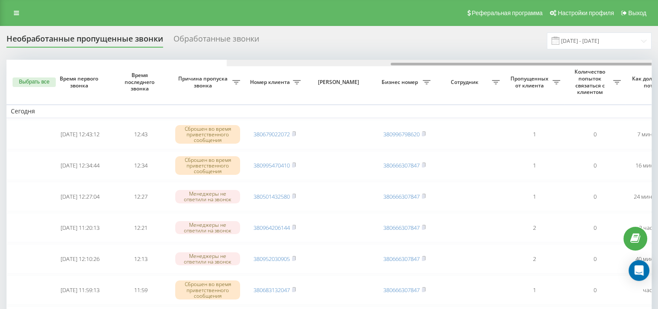
scroll to position [0, 220]
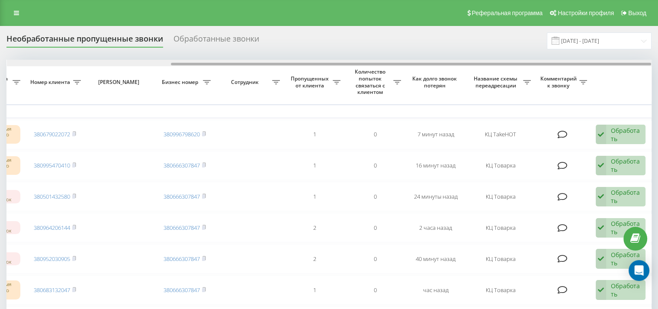
drag, startPoint x: 404, startPoint y: 62, endPoint x: 446, endPoint y: 66, distance: 42.6
click at [446, 66] on div at bounding box center [329, 63] width 644 height 6
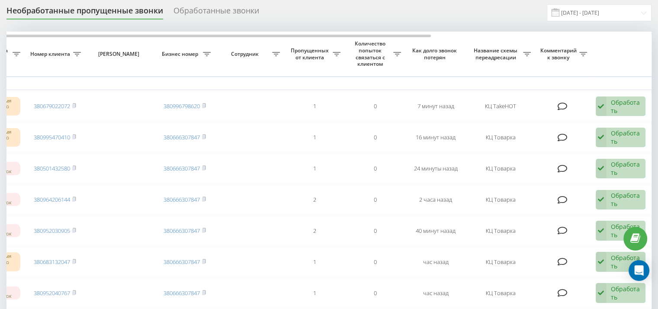
scroll to position [43, 0]
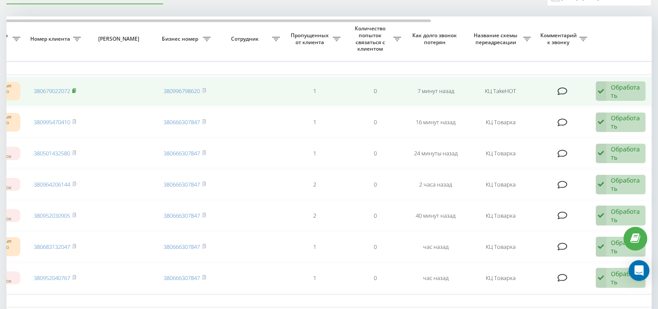
click at [74, 90] on rect at bounding box center [73, 91] width 3 height 4
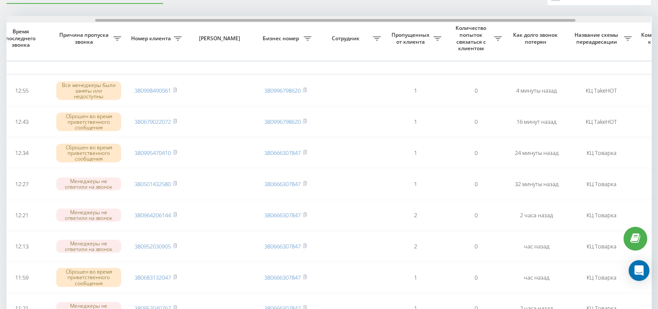
scroll to position [0, 130]
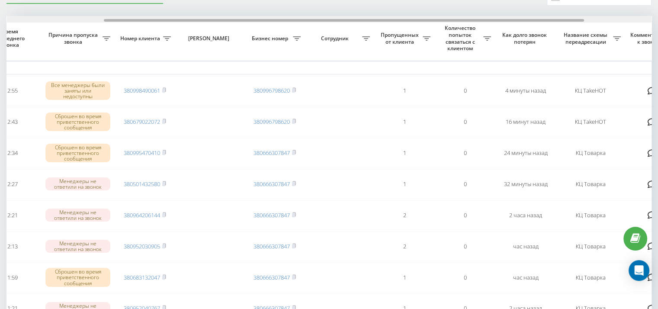
drag, startPoint x: 384, startPoint y: 20, endPoint x: 481, endPoint y: 15, distance: 97.0
click at [481, 15] on div "Необработанные пропущенные звонки Обработанные звонки 01.09.2025 - 22.09.2025 В…" at bounding box center [328, 227] width 645 height 476
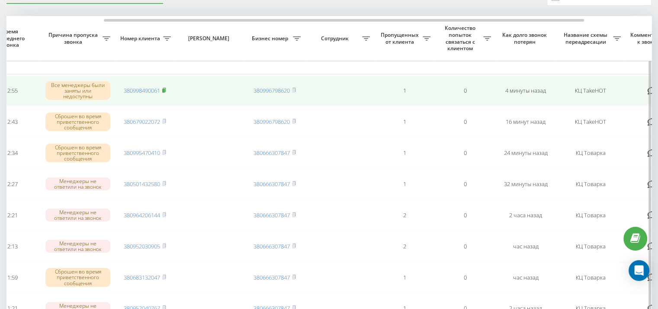
click at [165, 89] on rect at bounding box center [163, 91] width 3 height 4
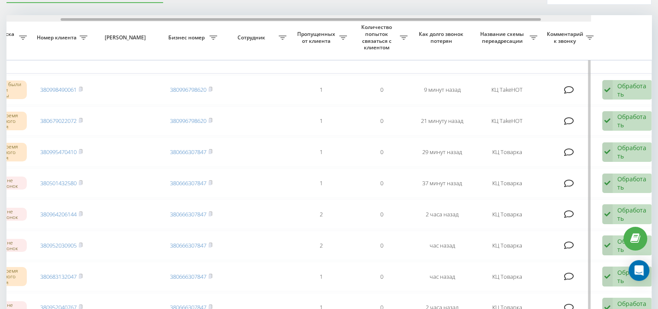
scroll to position [0, 220]
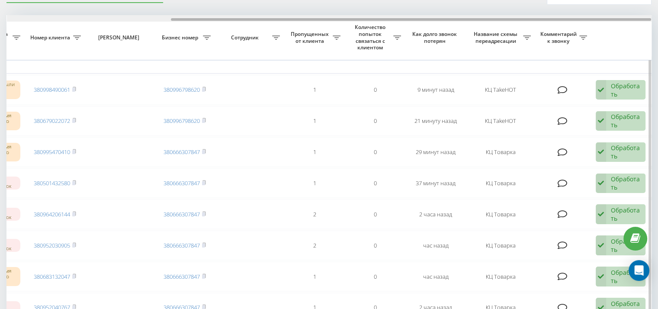
drag, startPoint x: 450, startPoint y: 20, endPoint x: 619, endPoint y: 20, distance: 169.5
click at [619, 20] on div at bounding box center [411, 19] width 480 height 3
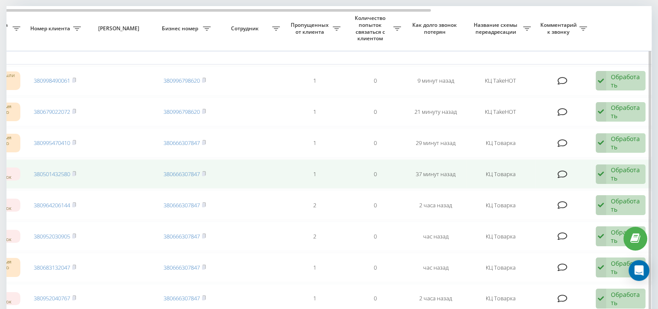
scroll to position [22, 0]
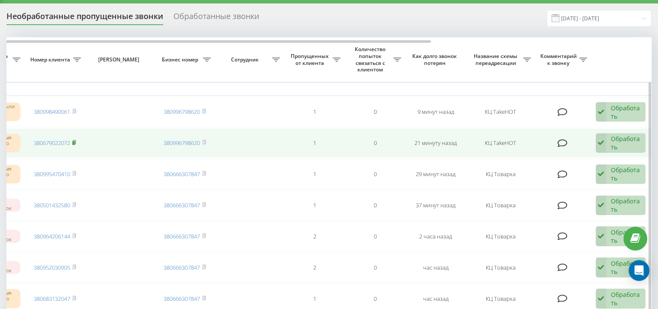
click at [75, 141] on rect at bounding box center [73, 143] width 3 height 4
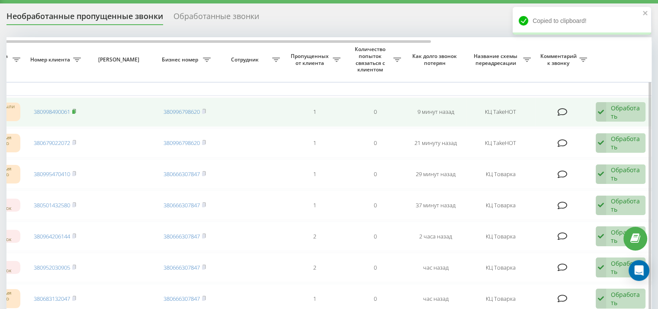
click at [76, 112] on icon at bounding box center [74, 111] width 3 height 4
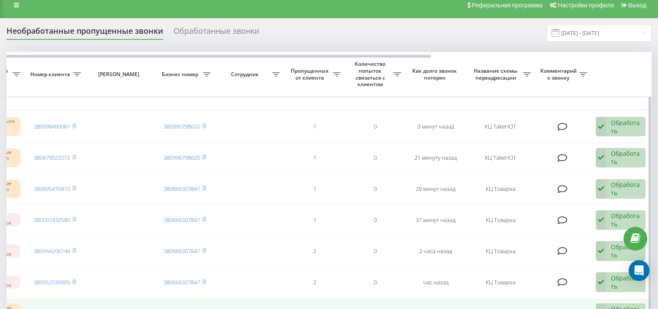
scroll to position [0, 0]
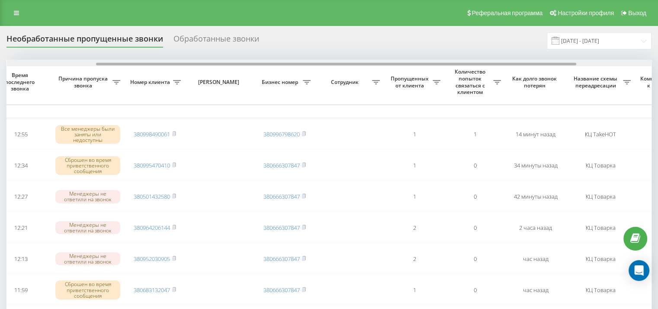
scroll to position [0, 220]
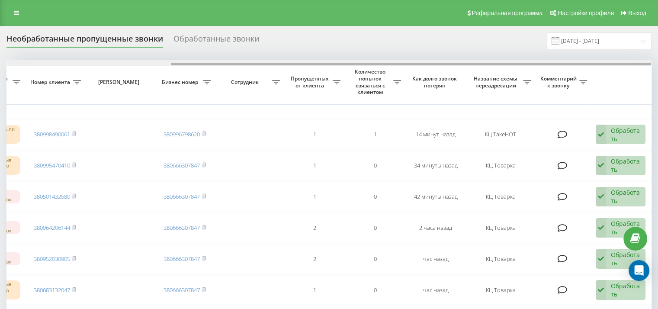
drag, startPoint x: 336, startPoint y: 64, endPoint x: 534, endPoint y: 59, distance: 199.0
click at [534, 60] on div at bounding box center [329, 63] width 644 height 6
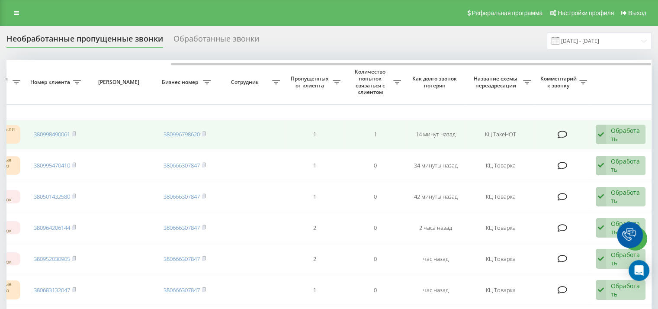
click at [612, 130] on div "Обработать" at bounding box center [626, 134] width 30 height 16
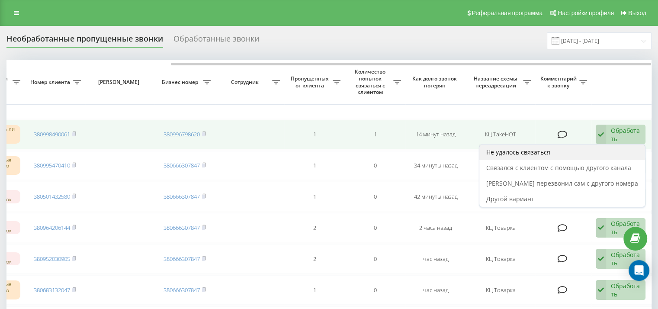
click at [603, 154] on div "Не удалось связаться" at bounding box center [562, 152] width 166 height 16
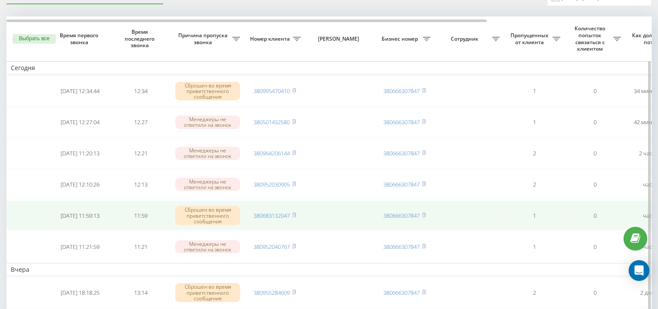
scroll to position [0, 0]
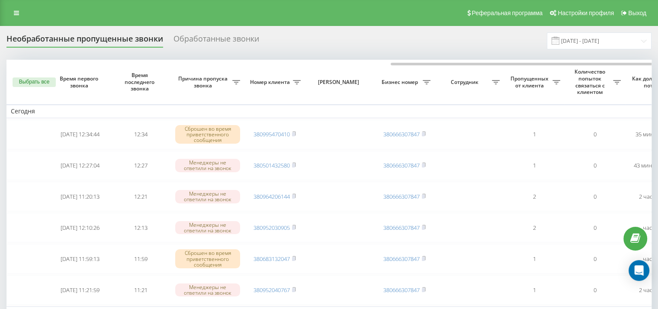
scroll to position [0, 220]
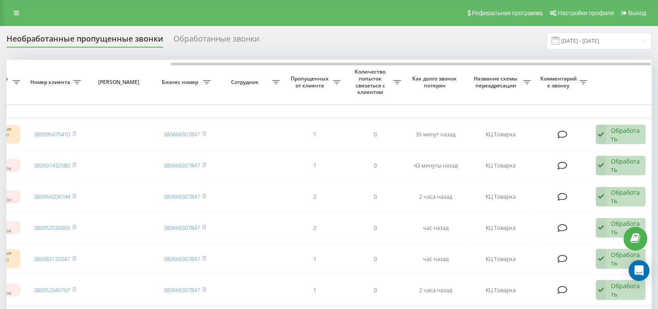
drag, startPoint x: 377, startPoint y: 59, endPoint x: 458, endPoint y: 59, distance: 80.9
click at [458, 59] on div "Необработанные пропущенные звонки Обработанные звонки 01.09.2025 - 22.09.2025 В…" at bounding box center [328, 239] width 645 height 414
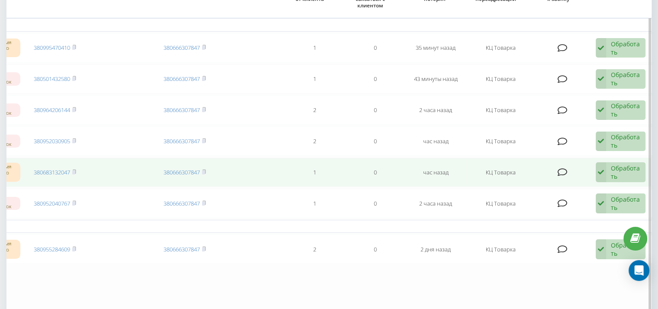
scroll to position [43, 0]
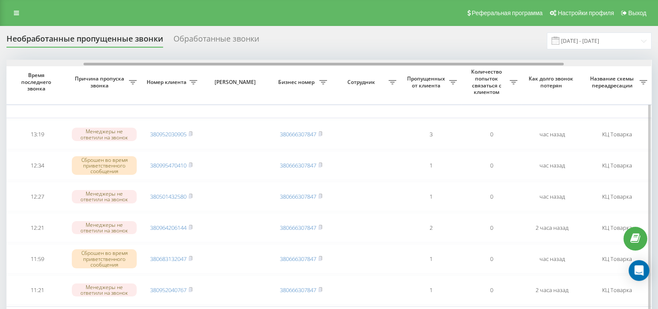
scroll to position [0, 140]
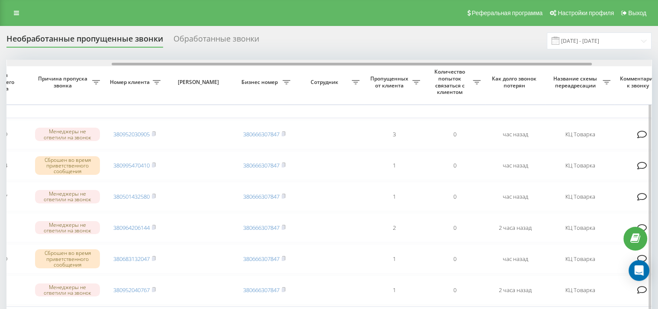
drag, startPoint x: 296, startPoint y: 65, endPoint x: 400, endPoint y: 65, distance: 104.6
click at [400, 65] on div at bounding box center [329, 63] width 644 height 6
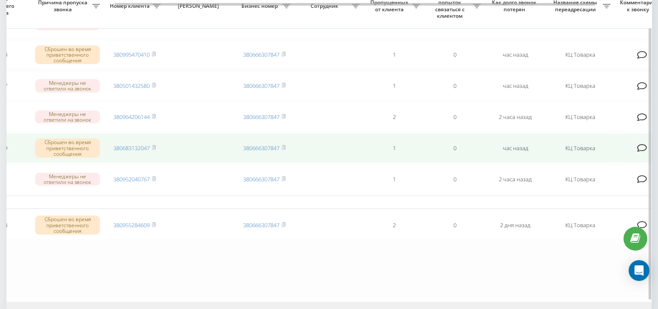
scroll to position [86, 0]
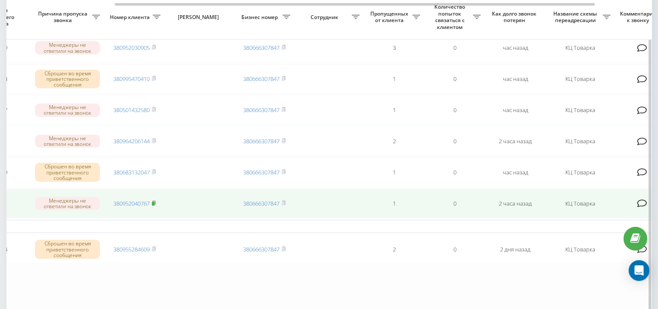
click at [154, 201] on rect at bounding box center [153, 203] width 3 height 4
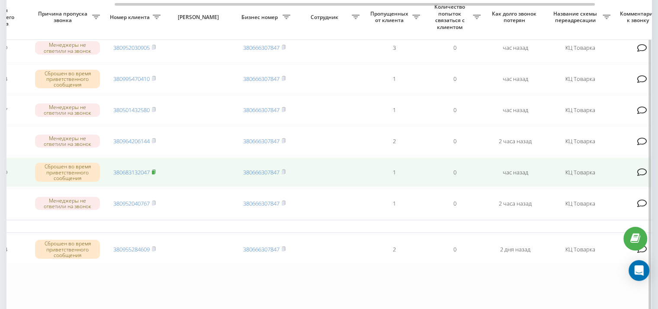
click at [154, 169] on icon at bounding box center [153, 171] width 3 height 4
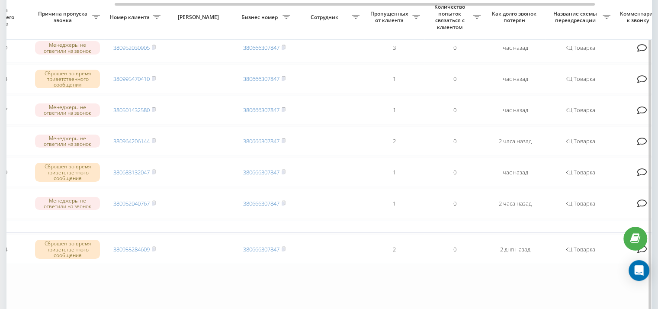
click at [84, 277] on table "[DATE] [DATE] 12:10:26 13:19 Менеджеры не ответили на звонок 380952030905 38066…" at bounding box center [298, 149] width 865 height 353
click at [273, 288] on table "[DATE] [DATE] 12:10:26 13:19 Менеджеры не ответили на звонок 380952030905 38066…" at bounding box center [298, 149] width 865 height 353
click at [232, 274] on table "[DATE] [DATE] 12:10:26 13:19 Менеджеры не ответили на звонок 380952030905 38066…" at bounding box center [298, 149] width 865 height 353
drag, startPoint x: 291, startPoint y: 293, endPoint x: 235, endPoint y: 293, distance: 55.8
click at [291, 293] on table "[DATE] [DATE] 12:10:26 13:19 Менеджеры не ответили на звонок 380952030905 38066…" at bounding box center [298, 149] width 865 height 353
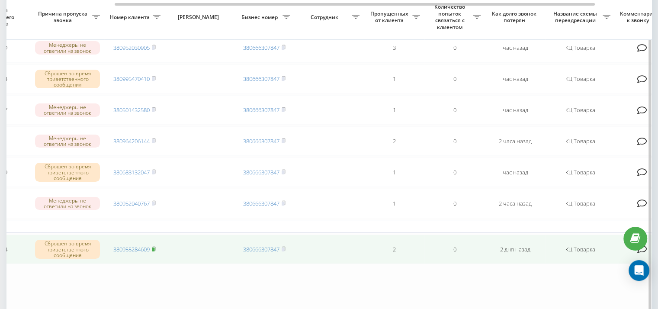
click at [155, 249] on span at bounding box center [154, 249] width 4 height 8
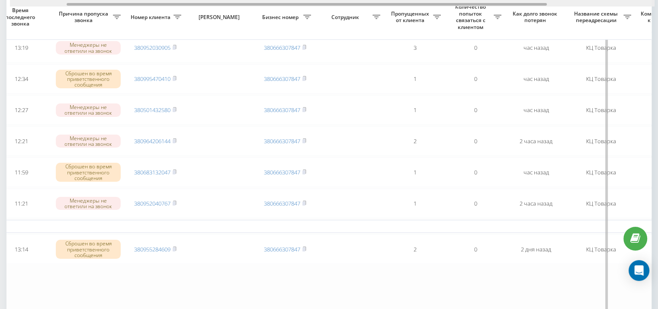
scroll to position [0, 148]
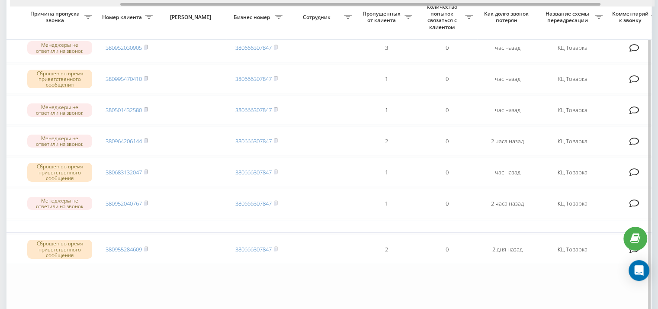
drag, startPoint x: 260, startPoint y: 5, endPoint x: 266, endPoint y: 13, distance: 10.0
click at [266, 13] on div "Выбрать все Время первого звонка Время последнего звонка [PERSON_NAME] пропуска…" at bounding box center [328, 149] width 645 height 353
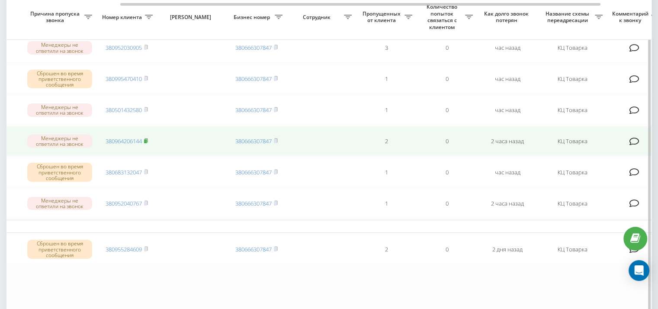
click at [147, 138] on icon at bounding box center [146, 140] width 4 height 5
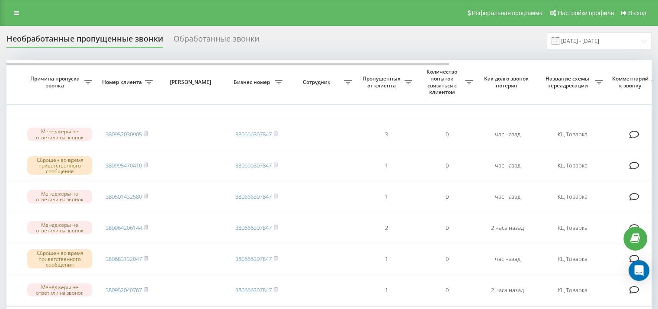
scroll to position [0, 0]
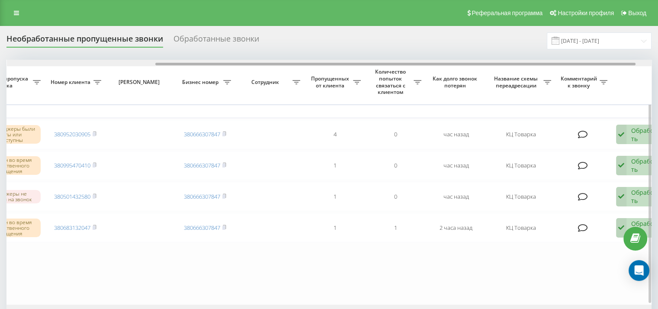
scroll to position [0, 220]
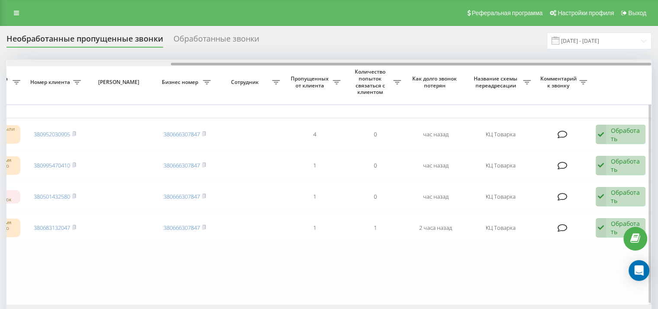
drag, startPoint x: 304, startPoint y: 64, endPoint x: 526, endPoint y: 69, distance: 221.5
click at [526, 69] on div "Выбрать все Время первого звонка Время последнего звонка Причина пропуска звонк…" at bounding box center [328, 182] width 645 height 245
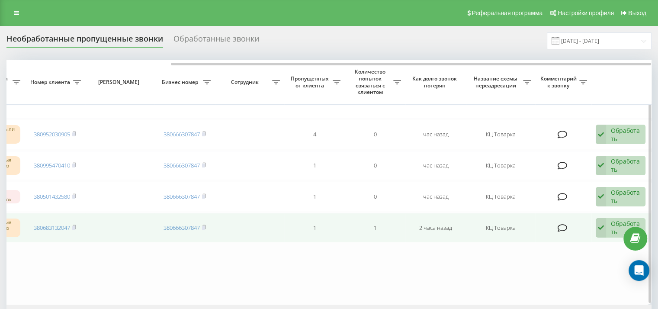
click at [607, 232] on div "Обработать Не удалось связаться Связался с клиентом с помощью другого канала Кл…" at bounding box center [620, 228] width 50 height 20
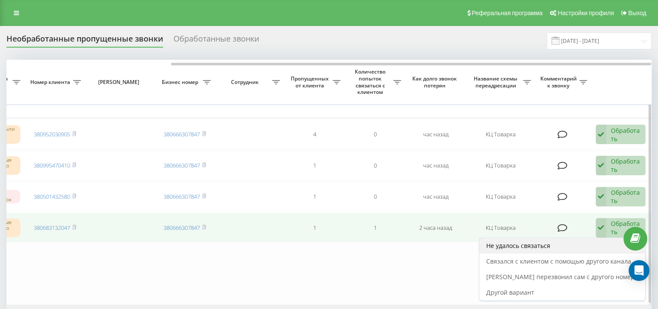
click at [561, 244] on div "Не удалось связаться" at bounding box center [562, 246] width 166 height 16
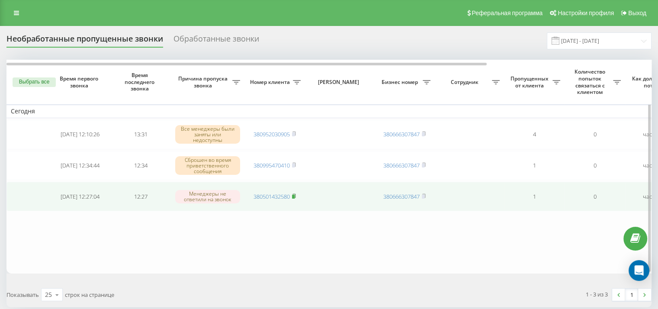
click at [295, 196] on icon at bounding box center [293, 196] width 3 height 4
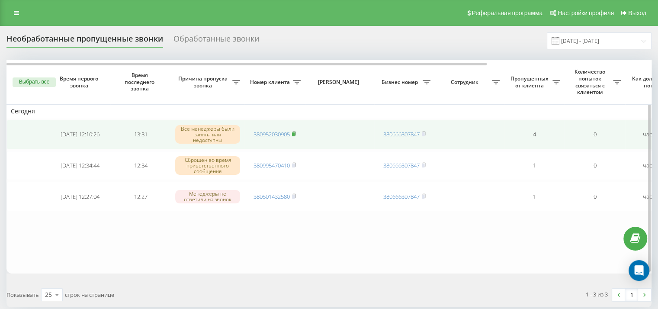
click at [294, 133] on rect at bounding box center [293, 134] width 3 height 4
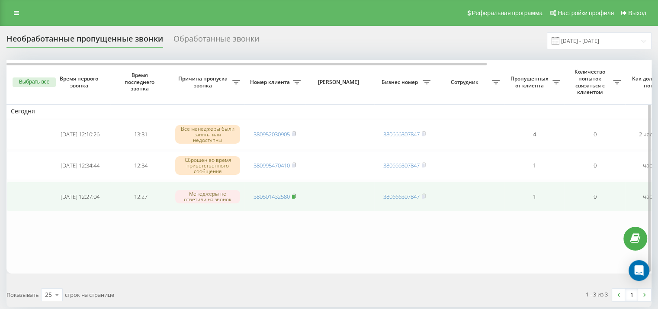
click at [294, 195] on rect at bounding box center [293, 197] width 3 height 4
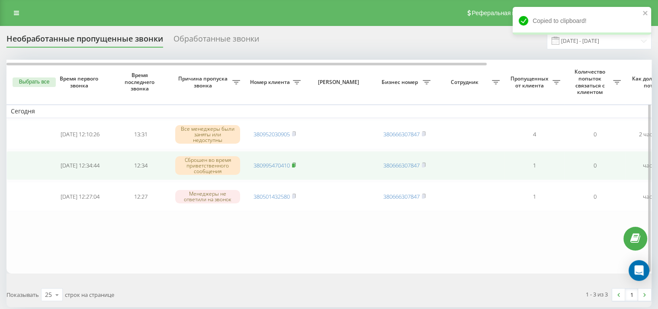
click at [295, 165] on icon at bounding box center [293, 165] width 3 height 4
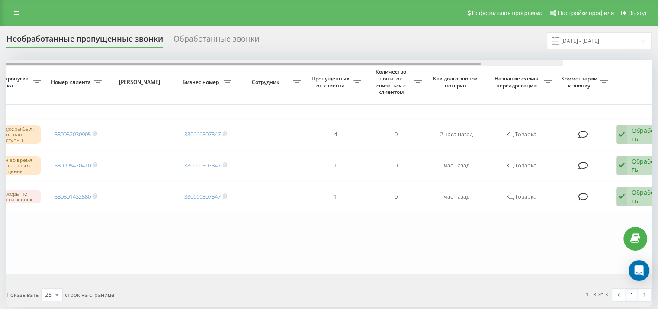
drag, startPoint x: 341, startPoint y: 63, endPoint x: 500, endPoint y: 48, distance: 159.8
click at [480, 64] on div at bounding box center [240, 64] width 480 height 3
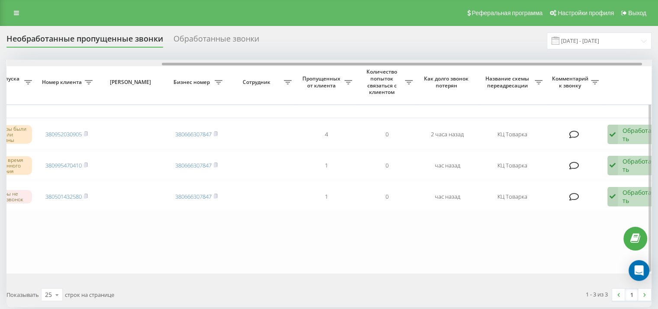
scroll to position [0, 220]
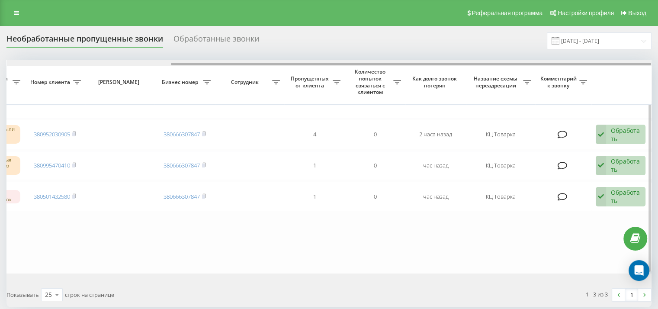
drag, startPoint x: 472, startPoint y: 62, endPoint x: 571, endPoint y: 65, distance: 98.6
click at [571, 65] on div at bounding box center [329, 63] width 644 height 6
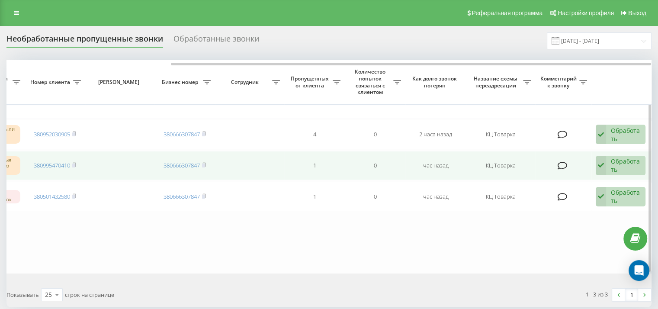
click at [636, 161] on div "Обработать" at bounding box center [626, 165] width 30 height 16
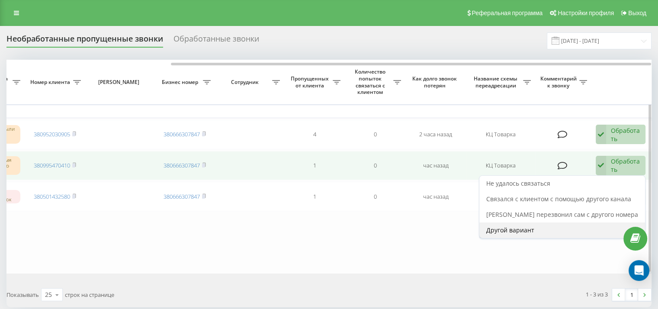
click at [515, 226] on span "Другой вариант" at bounding box center [510, 230] width 48 height 8
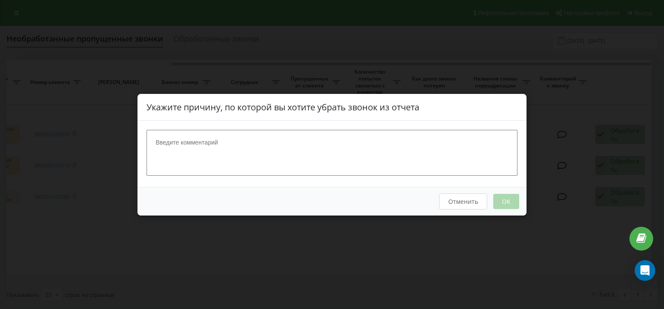
click at [441, 166] on textarea at bounding box center [332, 152] width 371 height 46
type textarea "."
click at [501, 198] on button "OK" at bounding box center [506, 200] width 26 height 15
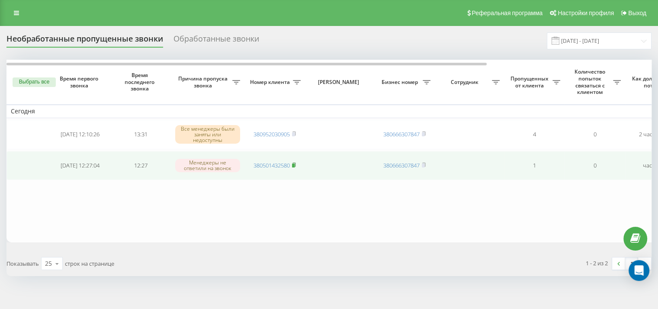
click at [296, 164] on icon at bounding box center [294, 164] width 4 height 5
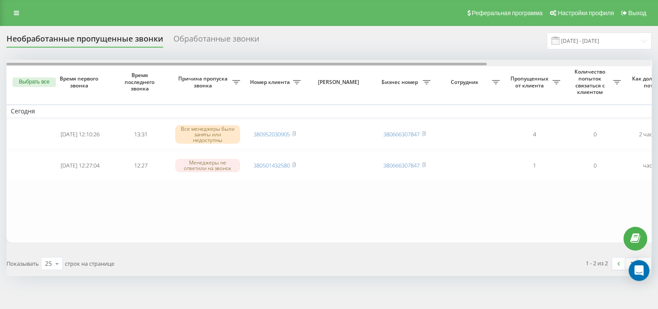
drag, startPoint x: 305, startPoint y: 63, endPoint x: 310, endPoint y: 64, distance: 4.4
click at [314, 62] on div at bounding box center [328, 63] width 644 height 6
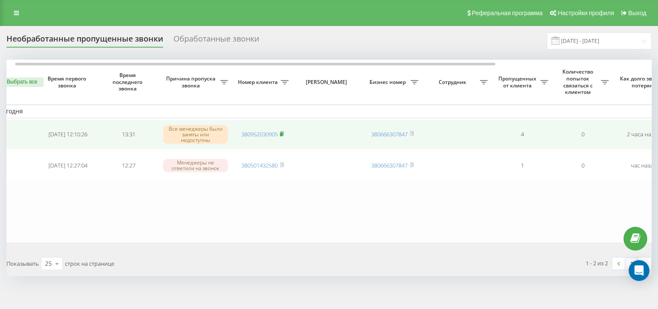
click at [282, 131] on icon at bounding box center [281, 133] width 3 height 4
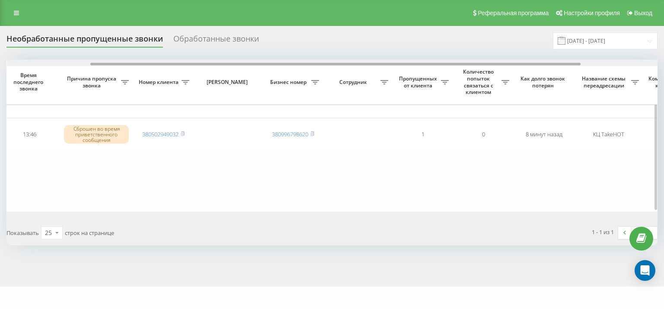
scroll to position [0, 112]
drag, startPoint x: 333, startPoint y: 63, endPoint x: 418, endPoint y: 70, distance: 84.6
click at [418, 70] on div "Выбрать все Время первого звонка Время последнего звонка [PERSON_NAME] пропуска…" at bounding box center [331, 135] width 651 height 151
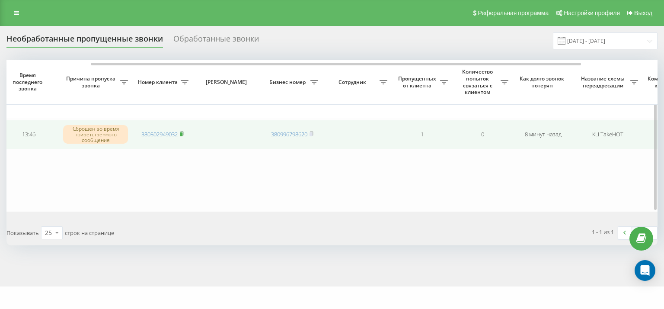
click at [183, 132] on icon at bounding box center [181, 133] width 3 height 4
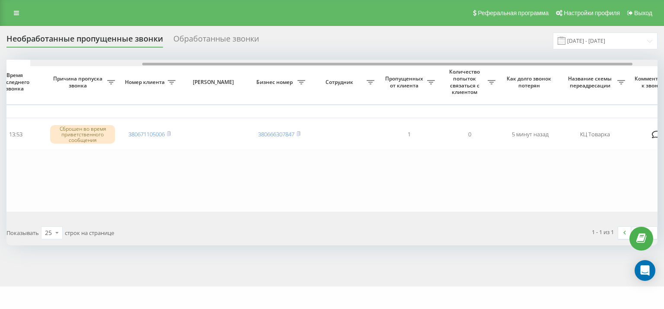
scroll to position [0, 213]
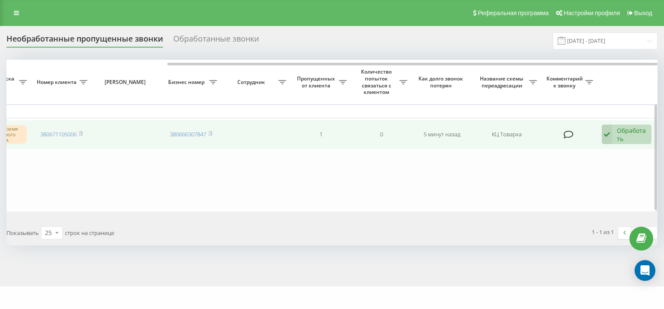
drag, startPoint x: 504, startPoint y: 67, endPoint x: 273, endPoint y: 121, distance: 236.6
click at [275, 129] on td at bounding box center [255, 134] width 69 height 29
